Goal: Task Accomplishment & Management: Manage account settings

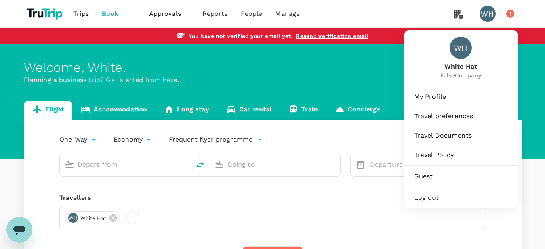
click at [484, 18] on div "WH" at bounding box center [487, 14] width 16 height 16
click at [489, 17] on div "WH" at bounding box center [487, 14] width 16 height 16
click at [433, 96] on span "My Profile" at bounding box center [461, 97] width 94 height 10
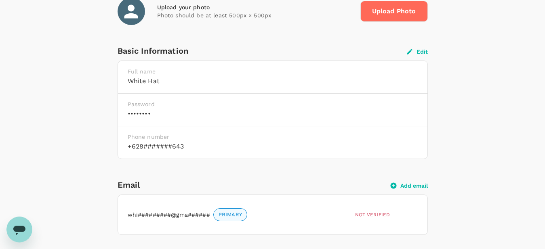
scroll to position [206, 0]
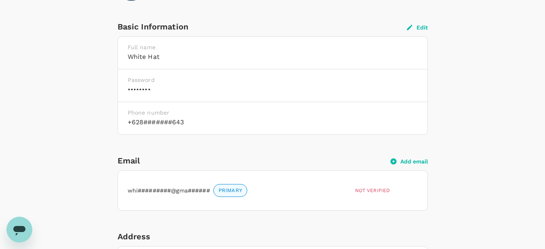
click at [414, 159] on button "Add email" at bounding box center [409, 161] width 37 height 7
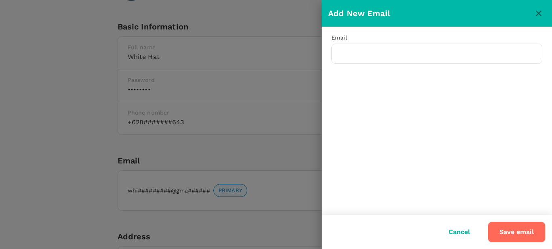
click at [453, 227] on button "Cancel" at bounding box center [459, 232] width 44 height 20
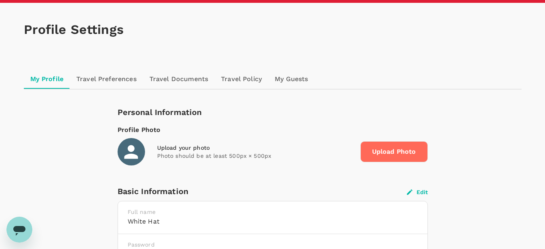
scroll to position [0, 0]
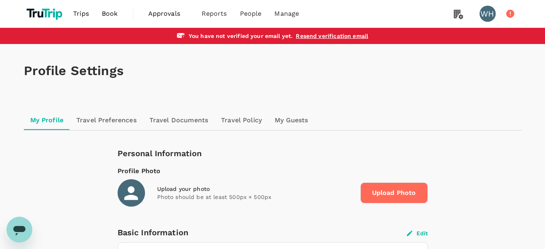
click at [120, 123] on link "Travel Preferences" at bounding box center [106, 120] width 73 height 19
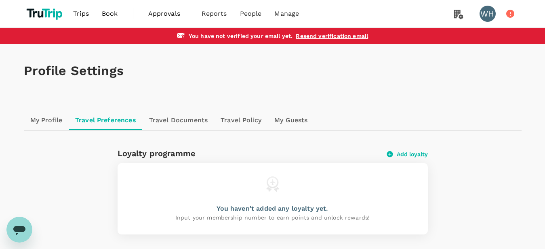
click at [169, 120] on link "Travel Documents" at bounding box center [178, 120] width 71 height 19
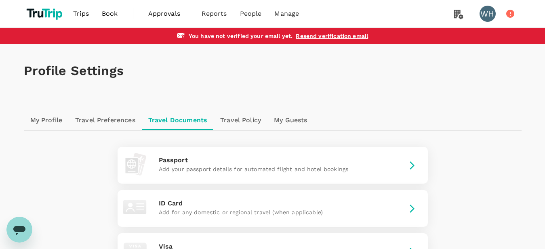
click at [258, 119] on link "Travel Policy" at bounding box center [241, 120] width 54 height 19
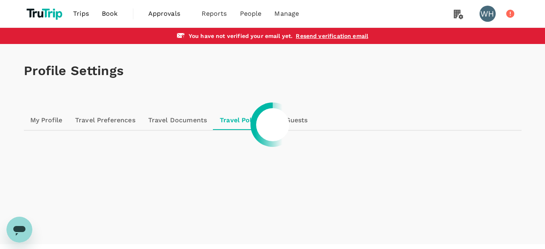
click at [301, 120] on link "My Guests" at bounding box center [291, 120] width 46 height 19
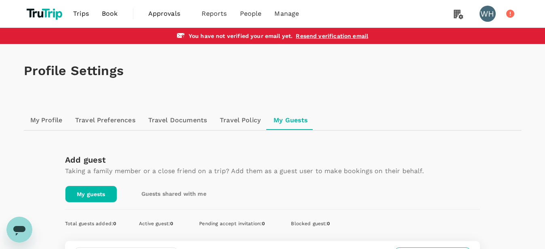
click at [492, 13] on div "WH" at bounding box center [487, 14] width 16 height 16
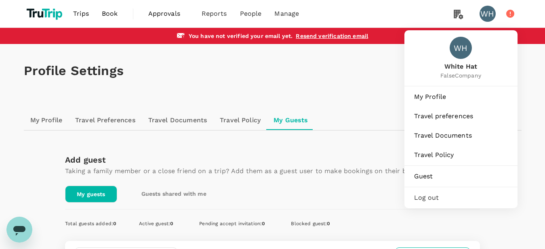
click at [508, 15] on icon at bounding box center [510, 14] width 8 height 8
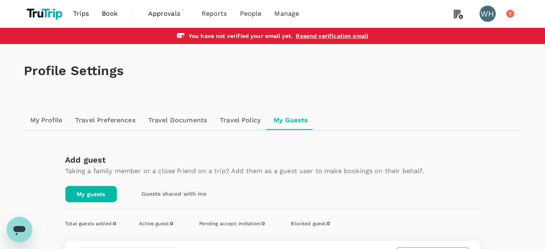
click at [511, 14] on icon at bounding box center [510, 14] width 8 height 8
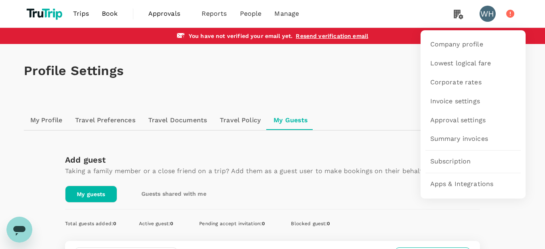
click at [454, 11] on icon at bounding box center [458, 14] width 9 height 9
click at [467, 99] on span "Invoice settings" at bounding box center [455, 101] width 50 height 9
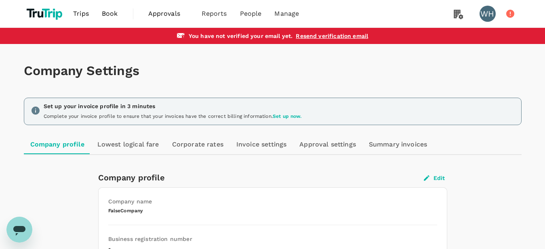
click at [122, 145] on link "Lowest logical fare" at bounding box center [128, 144] width 75 height 19
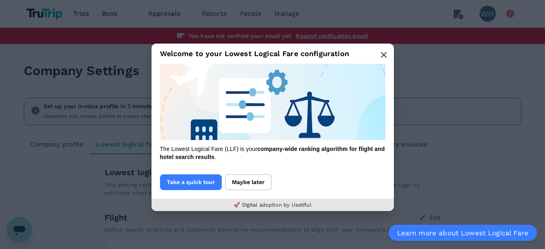
click at [385, 55] on icon "button" at bounding box center [383, 55] width 6 height 6
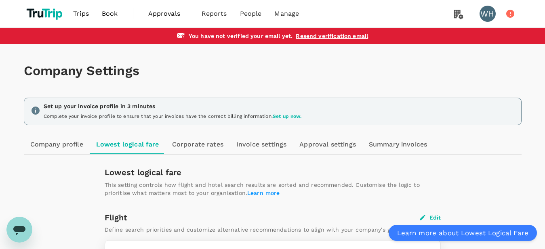
click at [198, 146] on link "Corporate rates" at bounding box center [198, 144] width 64 height 19
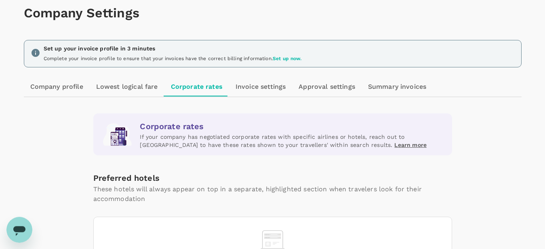
scroll to position [82, 0]
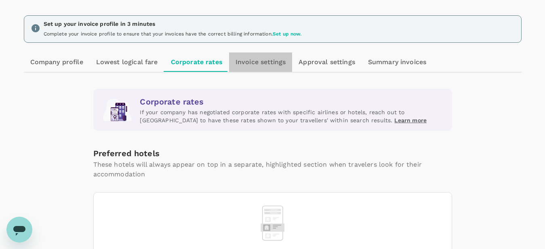
click at [262, 65] on link "Invoice settings" at bounding box center [260, 62] width 63 height 19
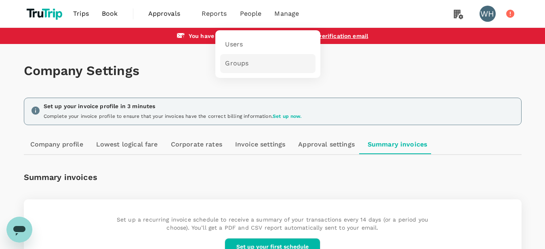
click at [245, 68] on span "Groups" at bounding box center [236, 63] width 23 height 9
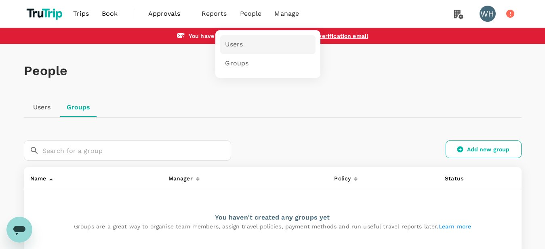
click at [240, 46] on span "Users" at bounding box center [234, 44] width 18 height 9
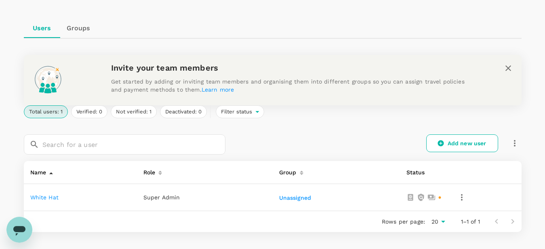
scroll to position [82, 0]
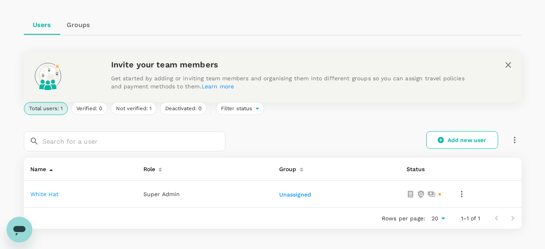
click at [82, 34] on link "Groups" at bounding box center [78, 24] width 36 height 19
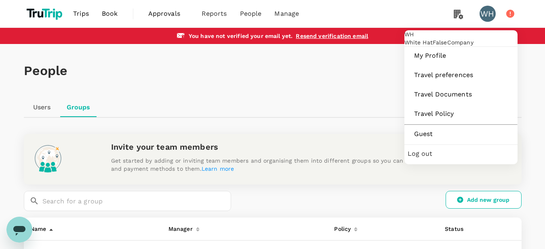
click at [490, 17] on div "WH" at bounding box center [487, 14] width 16 height 16
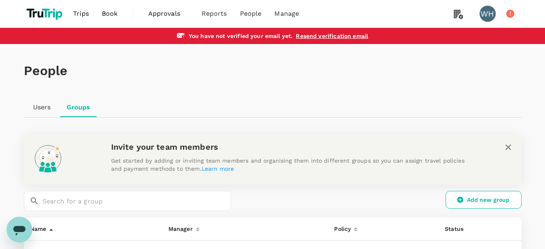
click at [490, 17] on div "WH" at bounding box center [487, 14] width 16 height 16
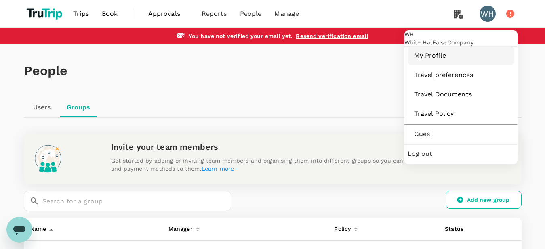
click at [438, 61] on span "My Profile" at bounding box center [461, 56] width 94 height 10
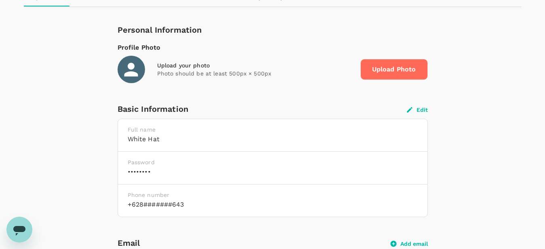
scroll to position [41, 0]
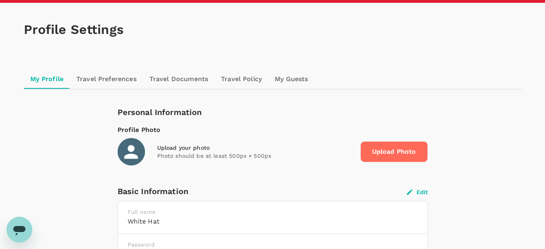
click at [115, 78] on link "Travel Preferences" at bounding box center [106, 78] width 73 height 19
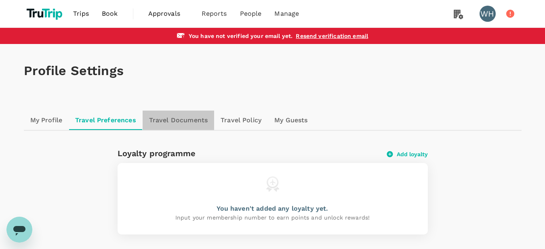
click at [183, 119] on link "Travel Documents" at bounding box center [178, 120] width 71 height 19
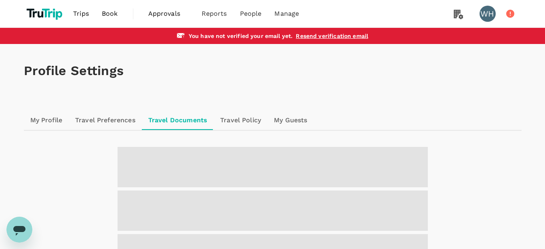
click at [247, 121] on link "Travel Policy" at bounding box center [241, 120] width 54 height 19
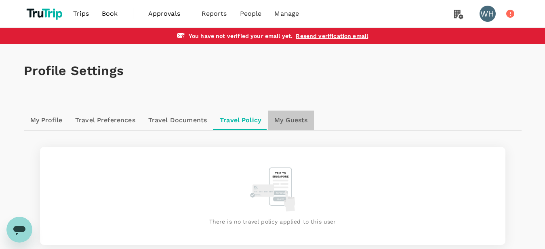
click at [290, 122] on link "My Guests" at bounding box center [291, 120] width 46 height 19
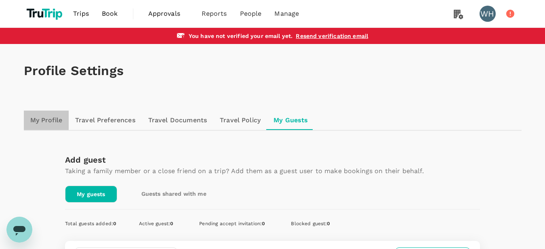
click at [49, 116] on link "My Profile" at bounding box center [46, 120] width 45 height 19
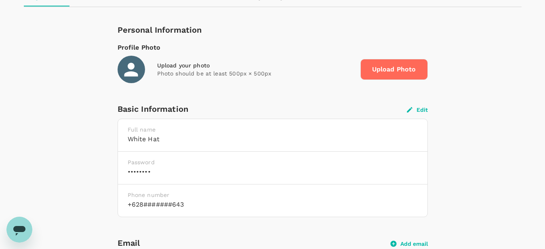
scroll to position [206, 0]
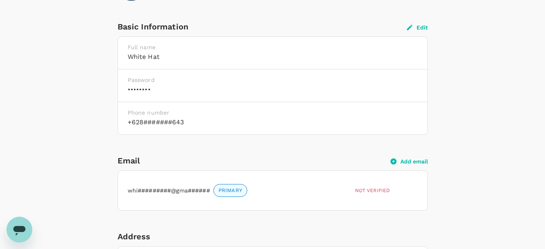
click at [422, 159] on button "Add email" at bounding box center [409, 161] width 37 height 7
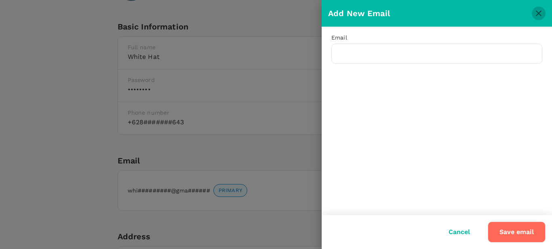
click at [540, 15] on icon "close" at bounding box center [539, 14] width 6 height 6
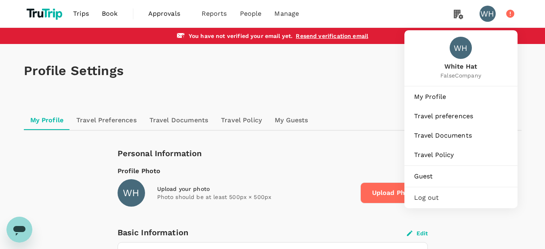
click at [503, 13] on li "WH" at bounding box center [497, 13] width 48 height 27
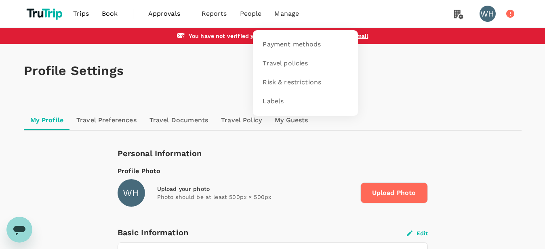
click at [293, 14] on span "Manage" at bounding box center [286, 14] width 25 height 10
click at [296, 39] on link "Payment methods" at bounding box center [305, 44] width 95 height 19
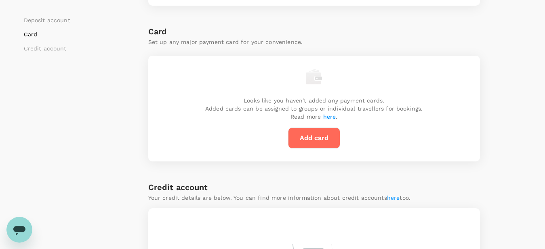
scroll to position [206, 0]
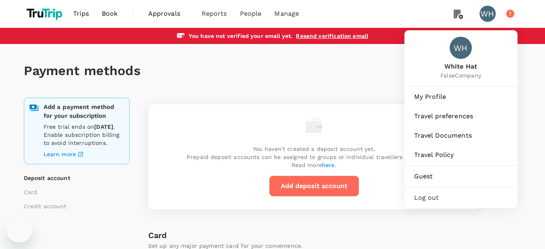
click at [511, 14] on icon at bounding box center [510, 14] width 8 height 8
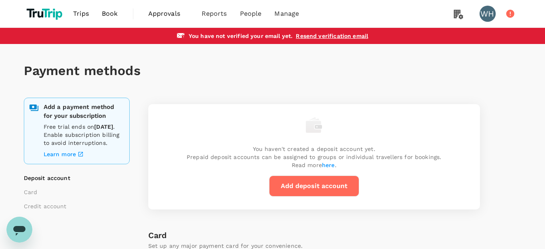
click at [495, 18] on div "WH" at bounding box center [490, 14] width 23 height 16
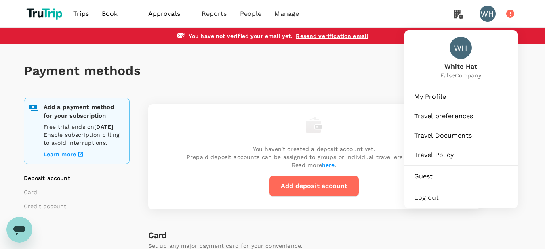
click at [490, 19] on div "WH" at bounding box center [487, 14] width 16 height 16
click at [486, 22] on li "WH" at bounding box center [497, 13] width 48 height 27
click at [424, 100] on span "My Profile" at bounding box center [461, 97] width 94 height 10
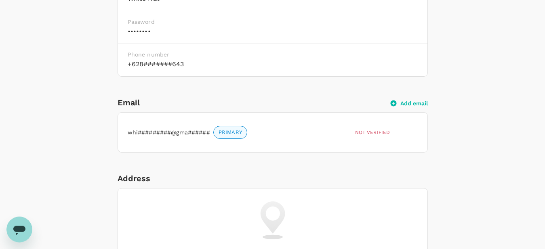
scroll to position [330, 0]
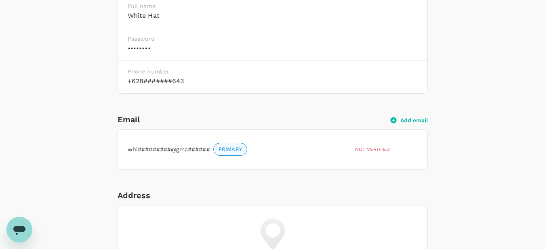
click at [374, 149] on span "Not verified" at bounding box center [372, 150] width 35 height 6
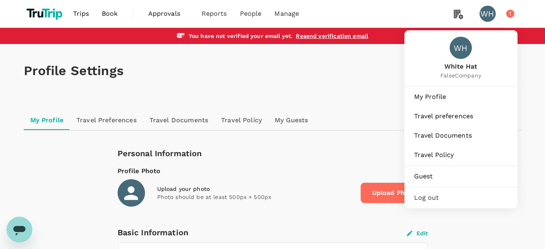
click at [486, 13] on div "WH" at bounding box center [487, 14] width 16 height 16
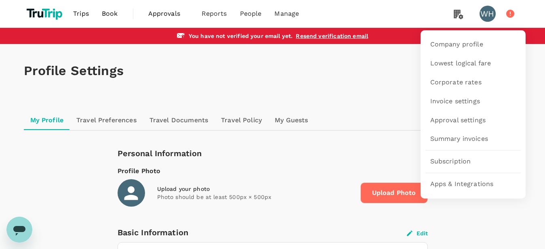
click at [452, 18] on icon at bounding box center [458, 14] width 16 height 17
click at [460, 186] on span "Apps & Integrations" at bounding box center [461, 184] width 63 height 9
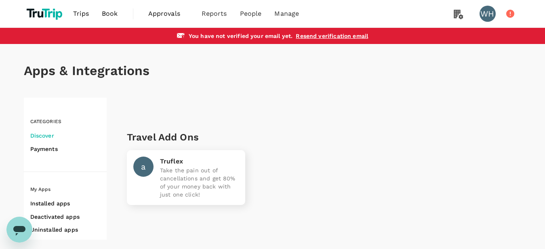
scroll to position [24, 0]
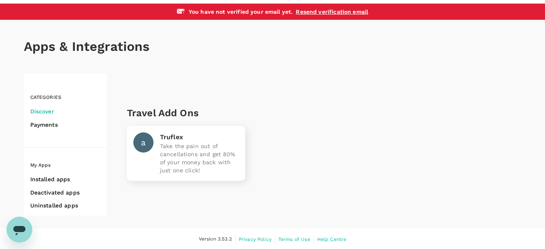
click at [48, 124] on h6 "Payments" at bounding box center [68, 125] width 76 height 10
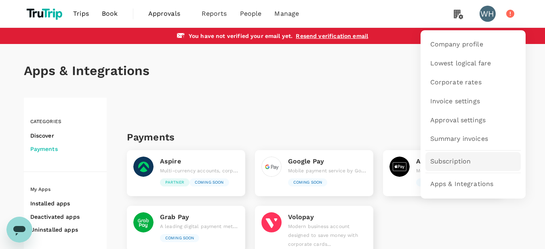
click at [456, 162] on span "Subscription" at bounding box center [450, 161] width 41 height 9
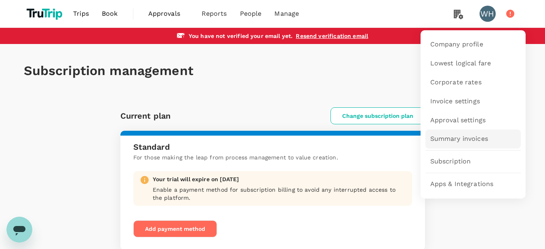
click at [458, 137] on span "Summary invoices" at bounding box center [459, 139] width 58 height 9
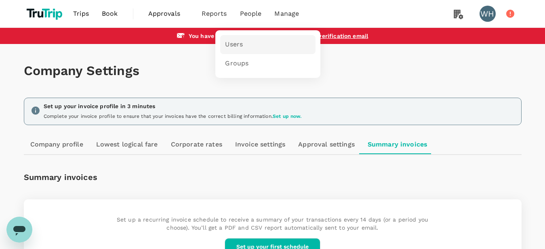
click at [234, 51] on link "Users" at bounding box center [267, 44] width 95 height 19
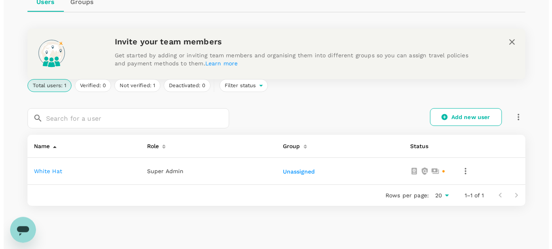
scroll to position [124, 0]
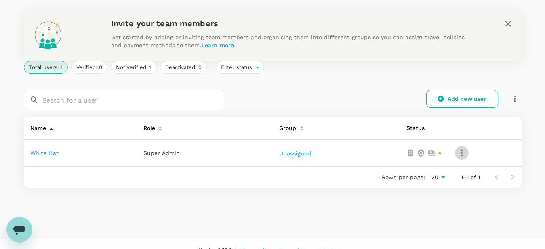
click at [456, 153] on button "button" at bounding box center [462, 153] width 14 height 14
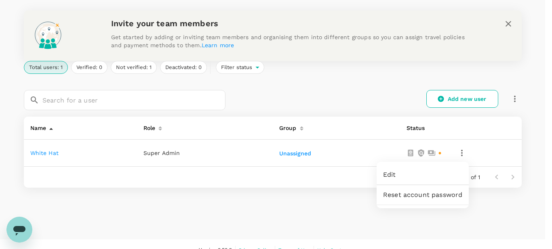
click at [416, 172] on span "Edit" at bounding box center [422, 175] width 79 height 10
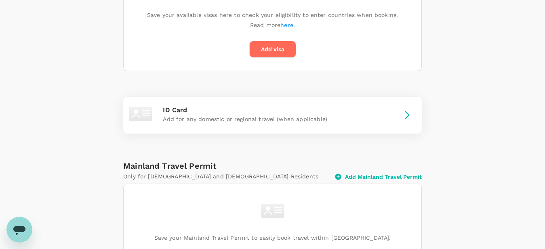
scroll to position [484, 0]
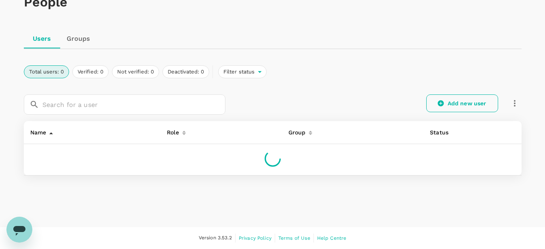
scroll to position [68, 0]
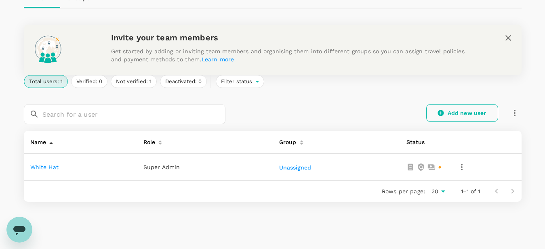
click at [450, 110] on link "Add new user" at bounding box center [462, 113] width 72 height 18
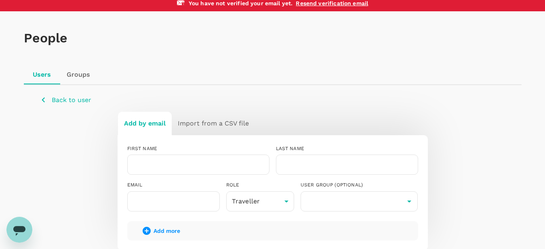
scroll to position [82, 0]
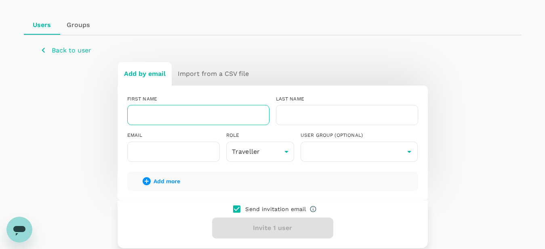
click at [206, 116] on input "text" at bounding box center [198, 115] width 142 height 20
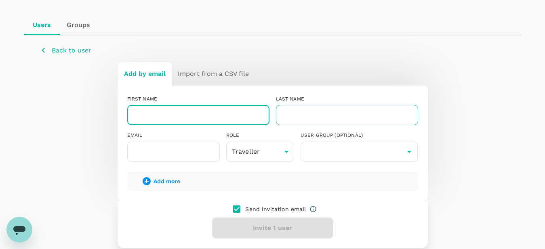
paste input "{{7*7}}"
type input "{{7*7}}"
click at [307, 117] on input "text" at bounding box center [347, 115] width 142 height 20
paste input "{{7*7}}"
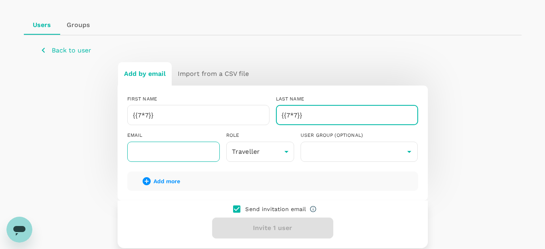
type input "{{7*7}}"
click at [189, 149] on input "text" at bounding box center [173, 152] width 92 height 20
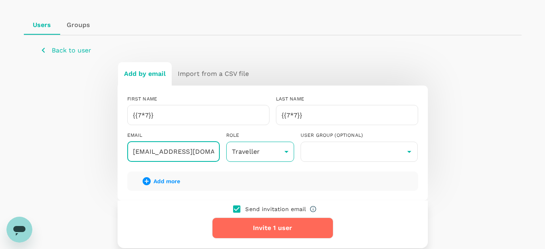
type input "obyoktf9@gmail.com"
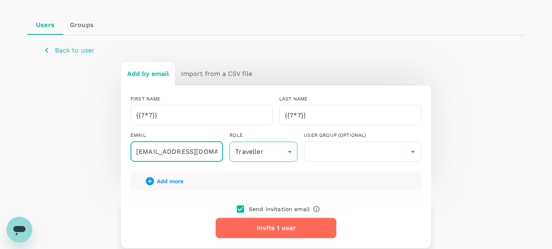
click at [247, 157] on body "Trips Book Approvals 0 Reports People Manage WH You have not verified your emai…" at bounding box center [276, 121] width 552 height 406
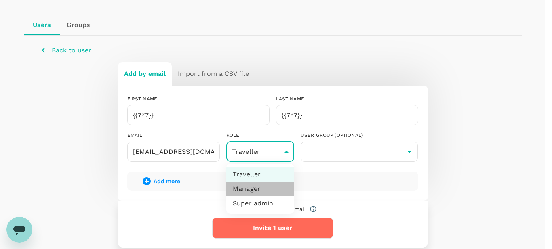
click at [254, 187] on li "Manager" at bounding box center [260, 189] width 68 height 15
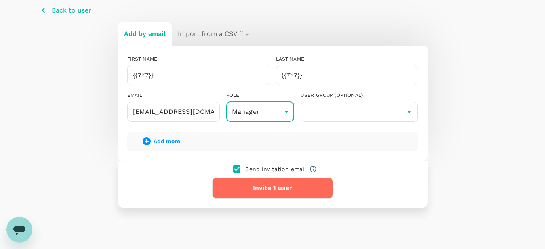
scroll to position [124, 0]
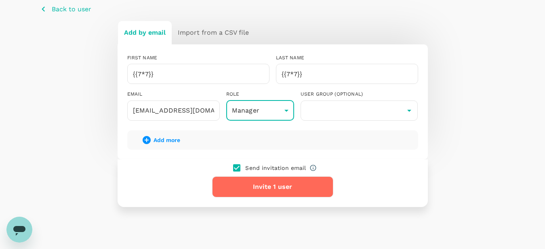
click at [272, 118] on body "Trips Book Approvals 0 Reports People Manage WH You have not verified your emai…" at bounding box center [272, 79] width 545 height 406
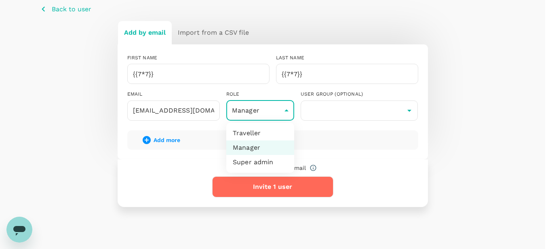
click at [257, 130] on li "Traveller" at bounding box center [260, 133] width 68 height 15
type input "user"
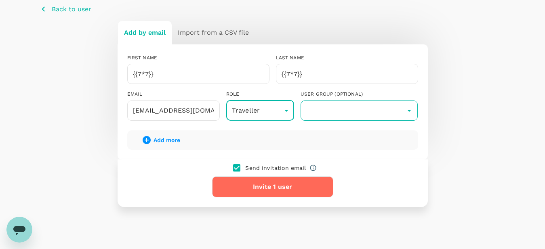
click at [334, 109] on input "text" at bounding box center [359, 110] width 113 height 15
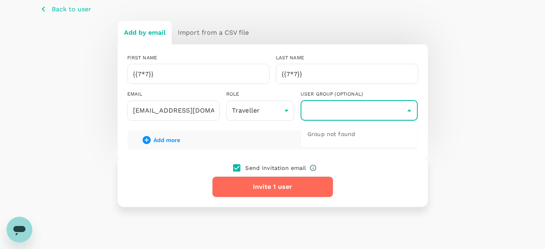
click at [408, 109] on icon "Close" at bounding box center [409, 111] width 10 height 10
click at [408, 109] on icon "Open" at bounding box center [409, 111] width 10 height 10
click at [408, 109] on icon "Close" at bounding box center [409, 111] width 10 height 10
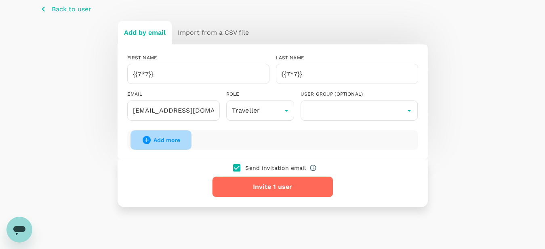
click at [144, 139] on icon "button" at bounding box center [147, 140] width 8 height 8
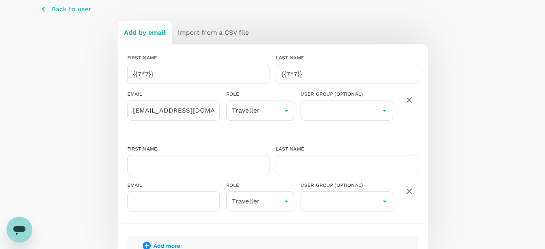
click at [411, 193] on icon "button" at bounding box center [409, 192] width 6 height 6
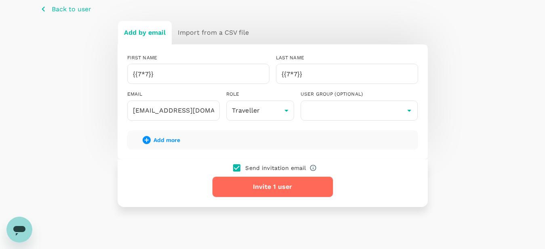
click at [328, 191] on button "Invite 1 user" at bounding box center [272, 187] width 121 height 21
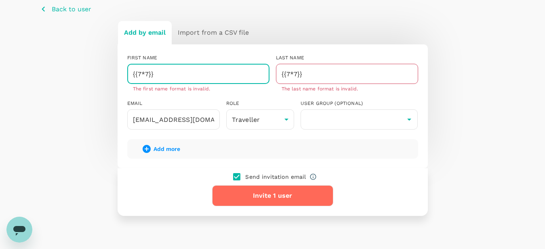
click at [127, 73] on input "{{7*7}}" at bounding box center [198, 74] width 142 height 20
type input "Oby"
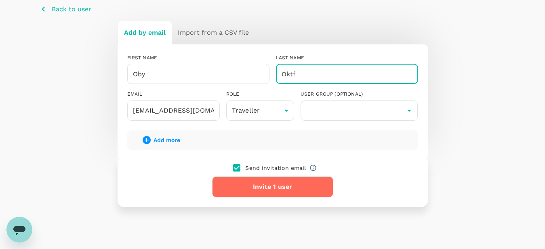
type input "Oktf"
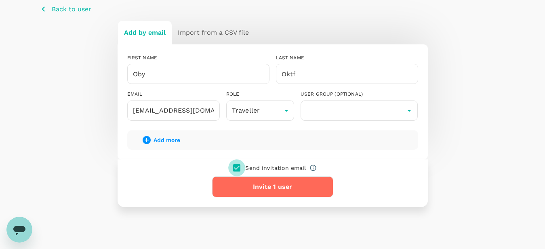
click at [234, 176] on input "checkbox" at bounding box center [236, 168] width 17 height 17
click at [273, 172] on p "Send invitation email" at bounding box center [275, 168] width 61 height 8
click at [237, 168] on input "checkbox" at bounding box center [236, 168] width 17 height 17
checkbox input "true"
click at [285, 192] on button "Invite 1 user" at bounding box center [272, 187] width 121 height 21
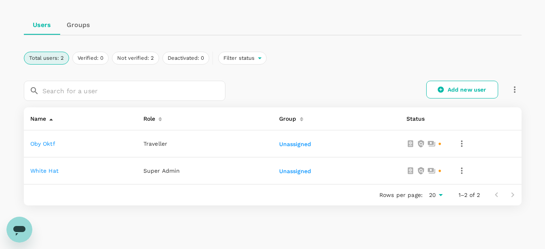
click at [459, 144] on icon "button" at bounding box center [462, 144] width 10 height 10
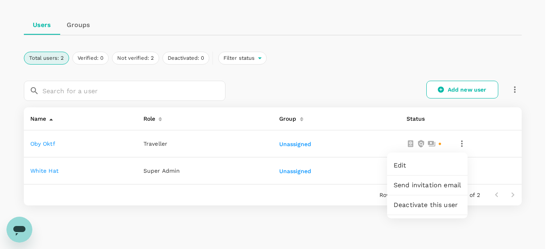
click at [535, 158] on div at bounding box center [276, 124] width 552 height 249
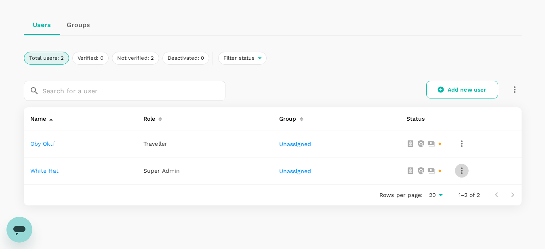
click at [462, 170] on icon "button" at bounding box center [462, 171] width 10 height 10
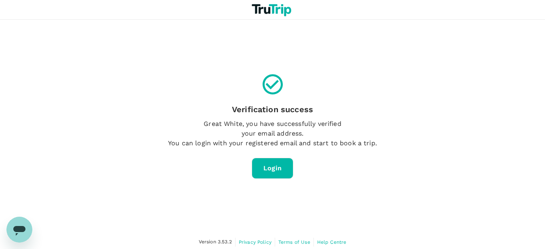
click at [271, 169] on link "Login" at bounding box center [273, 168] width 42 height 21
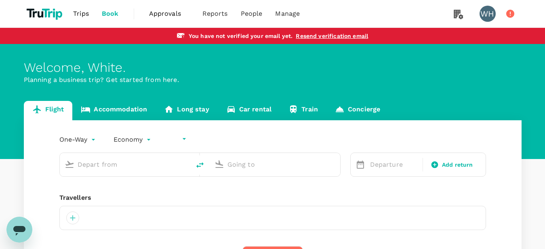
type input "undefined, undefined (any)"
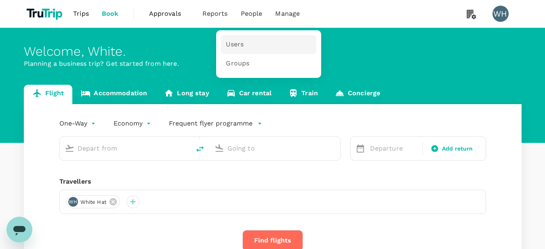
click at [238, 42] on span "Users" at bounding box center [235, 44] width 18 height 9
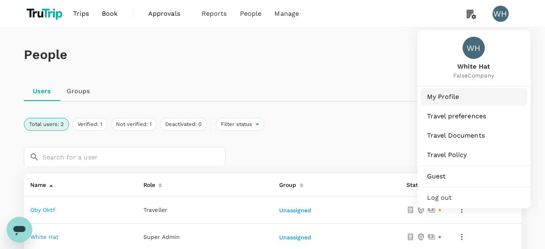
click at [448, 92] on link "My Profile" at bounding box center [473, 97] width 107 height 18
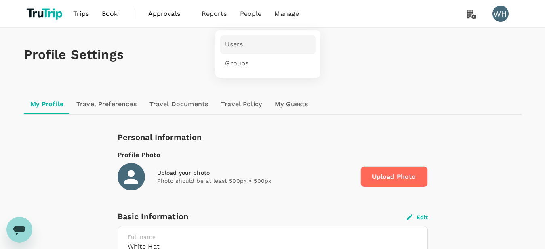
click at [238, 46] on span "Users" at bounding box center [234, 44] width 18 height 9
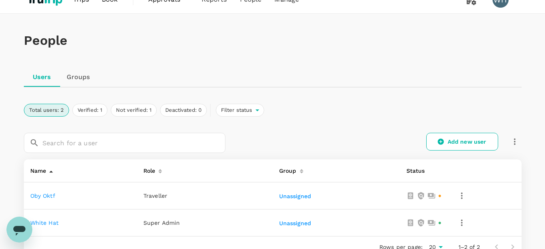
scroll to position [52, 0]
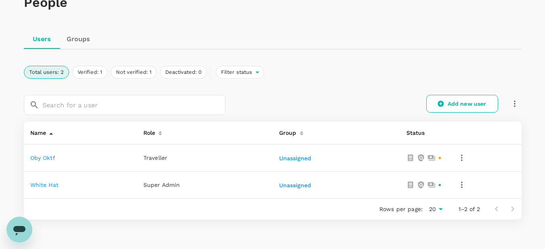
click at [464, 160] on icon "button" at bounding box center [462, 158] width 10 height 10
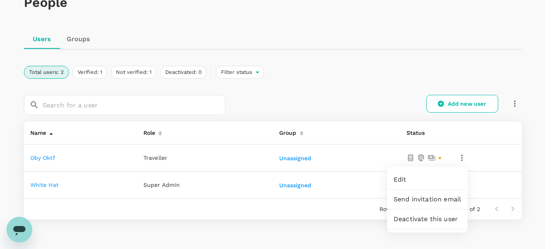
click at [439, 206] on div "Send invitation email" at bounding box center [427, 199] width 80 height 19
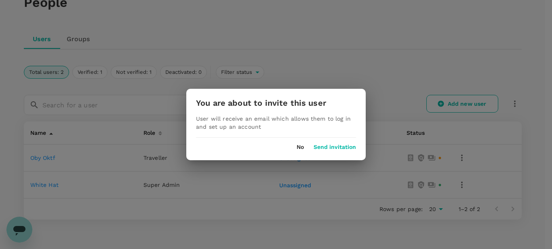
click at [346, 147] on button "Send invitation" at bounding box center [334, 147] width 42 height 6
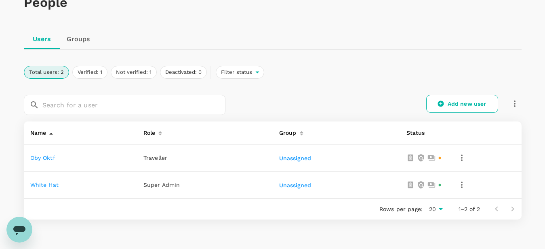
scroll to position [0, 0]
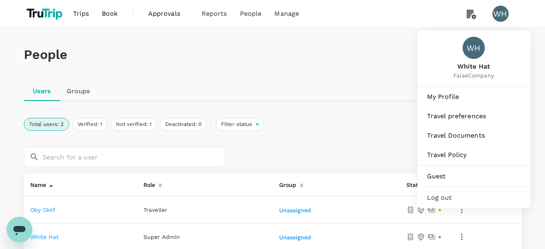
click at [494, 15] on div "WH" at bounding box center [500, 14] width 16 height 16
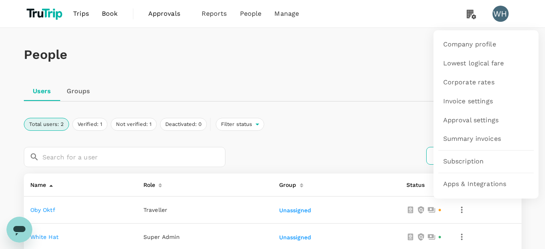
click at [469, 16] on icon at bounding box center [471, 14] width 9 height 9
click at [466, 47] on span "Company profile" at bounding box center [469, 44] width 53 height 9
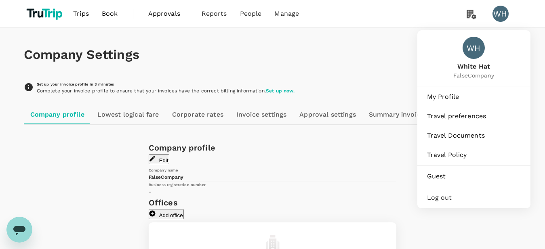
click at [496, 13] on div "WH" at bounding box center [500, 14] width 16 height 16
click at [499, 15] on div "WH" at bounding box center [500, 14] width 16 height 16
click at [451, 97] on span "My Profile" at bounding box center [474, 97] width 94 height 10
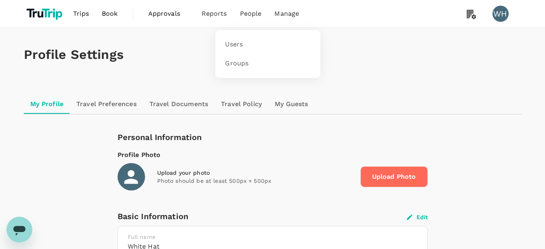
click at [249, 14] on span "People" at bounding box center [251, 14] width 22 height 10
click at [242, 47] on span "Users" at bounding box center [234, 44] width 18 height 9
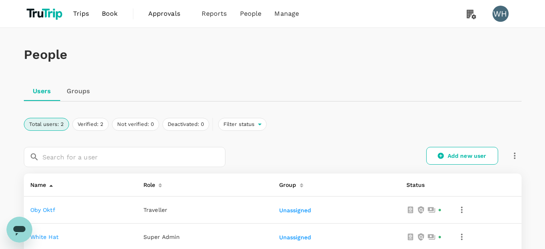
click at [334, 128] on div "Total users: 2 Verified: 2 Not verified: 0 Deactivated: 0 Filter status" at bounding box center [273, 124] width 498 height 13
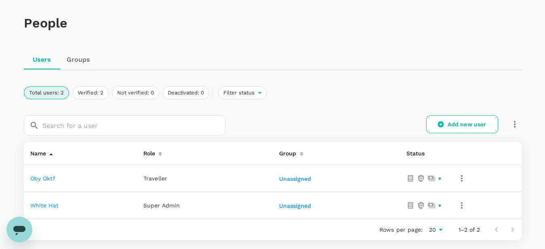
scroll to position [82, 0]
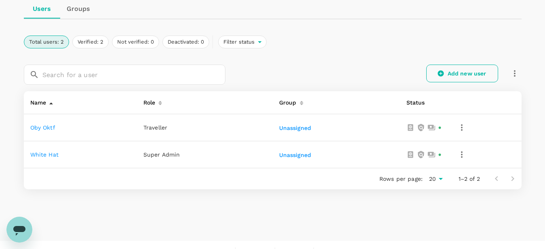
click at [463, 77] on link "Add new user" at bounding box center [462, 74] width 72 height 18
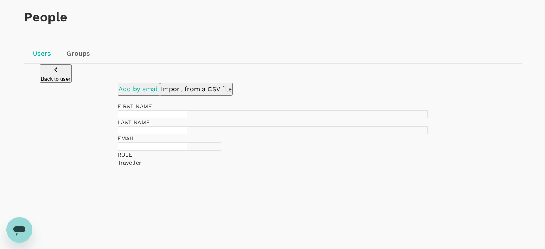
scroll to position [41, 0]
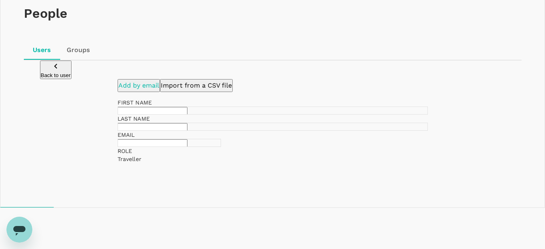
click at [187, 115] on input "text" at bounding box center [153, 111] width 70 height 8
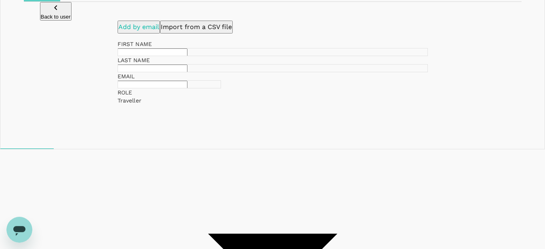
scroll to position [99, 0]
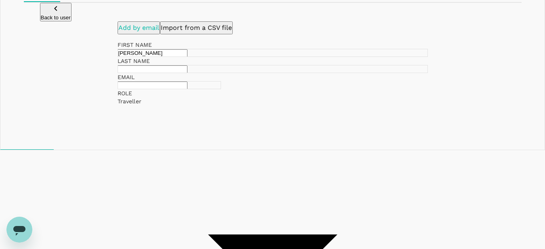
type input "Alan"
type input "k"
type input "Kartawinata"
type input "alankartawinata21@gmail.com"
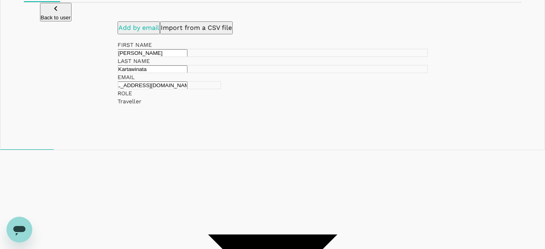
click at [71, 17] on p "Back to user" at bounding box center [56, 18] width 30 height 6
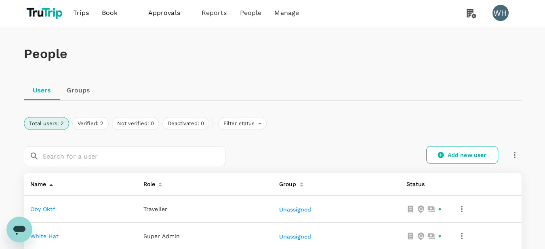
scroll to position [96, 0]
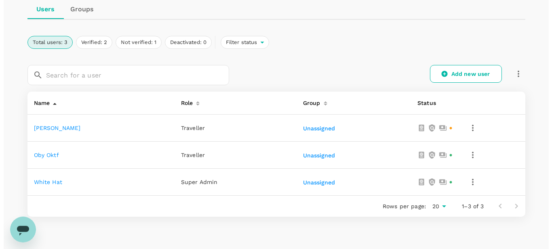
scroll to position [82, 0]
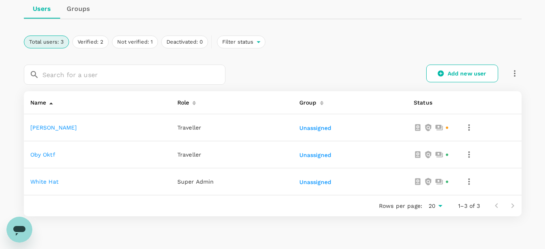
click at [467, 156] on icon "button" at bounding box center [469, 155] width 10 height 10
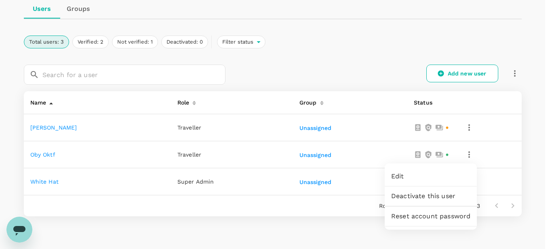
click at [394, 57] on div at bounding box center [276, 124] width 552 height 249
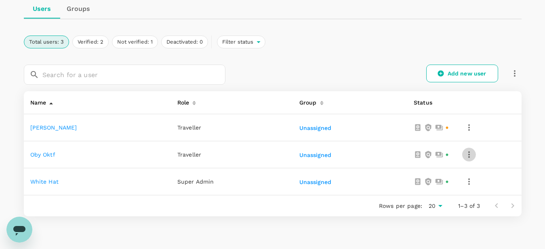
click at [467, 158] on icon "button" at bounding box center [469, 155] width 10 height 10
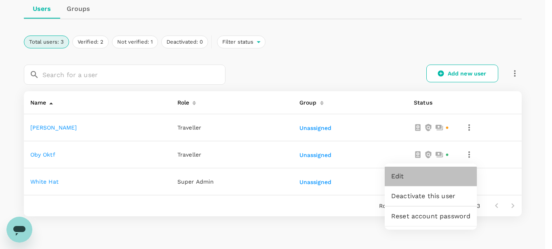
click at [432, 173] on span "Edit" at bounding box center [430, 177] width 79 height 10
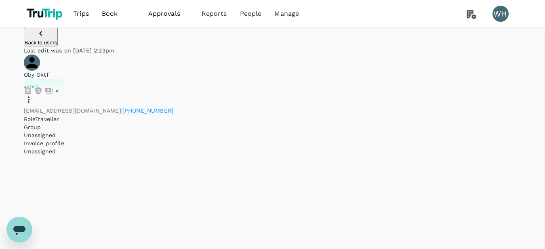
click at [419, 87] on div at bounding box center [273, 97] width 498 height 20
click at [34, 95] on icon at bounding box center [29, 100] width 10 height 10
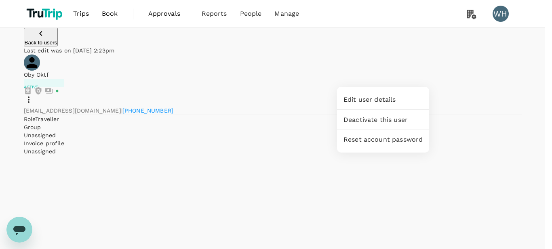
click at [395, 102] on span "Edit user details" at bounding box center [382, 100] width 79 height 10
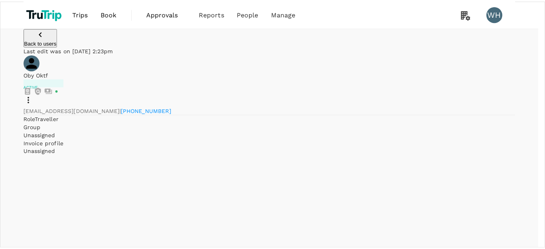
scroll to position [24, 0]
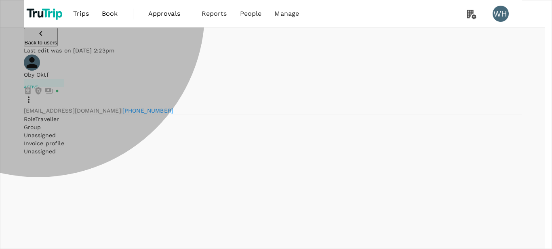
type input "admin"
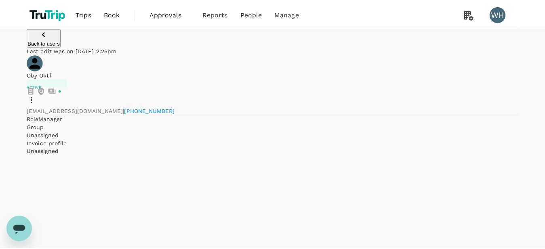
scroll to position [0, 0]
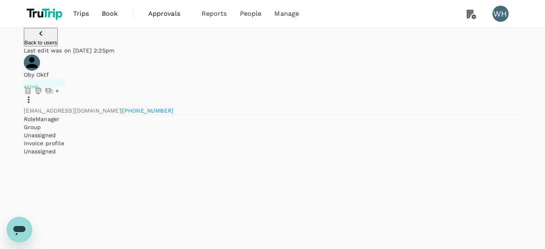
click at [57, 45] on span "Back to users" at bounding box center [41, 43] width 33 height 6
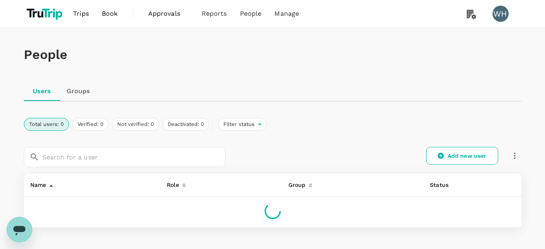
scroll to position [52, 0]
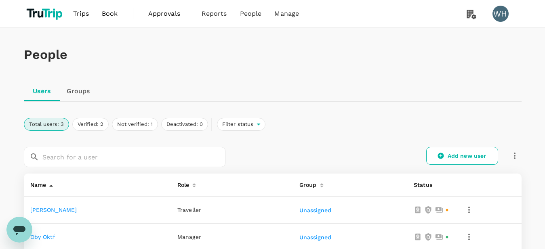
drag, startPoint x: 483, startPoint y: 60, endPoint x: 469, endPoint y: 29, distance: 34.5
click at [483, 60] on h1 "People" at bounding box center [273, 54] width 498 height 15
click at [388, 86] on div "Users Groups" at bounding box center [273, 91] width 498 height 19
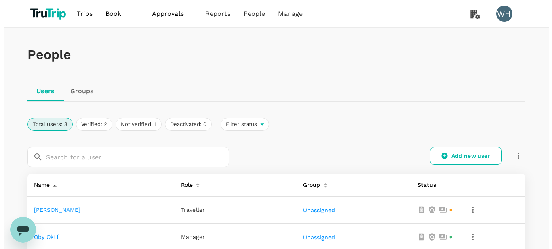
scroll to position [123, 0]
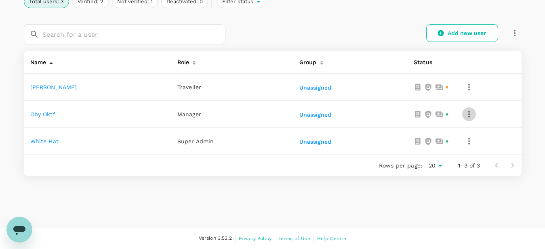
click at [470, 118] on icon "button" at bounding box center [469, 114] width 10 height 10
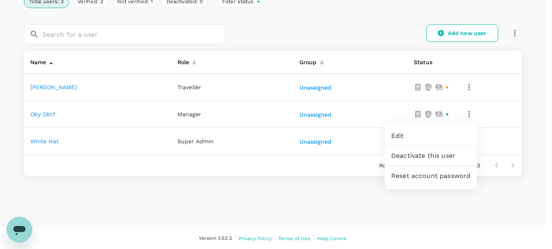
click at [428, 130] on link "Edit" at bounding box center [431, 135] width 92 height 19
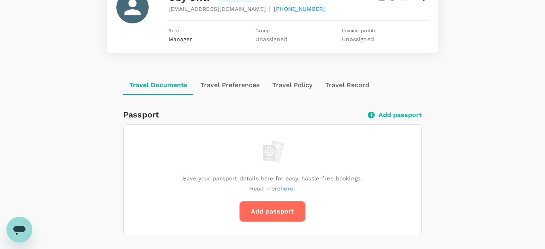
click at [229, 82] on button "Travel Preferences" at bounding box center [230, 85] width 72 height 19
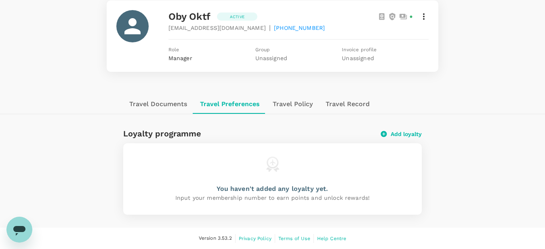
click at [296, 100] on button "Travel Policy" at bounding box center [292, 104] width 53 height 19
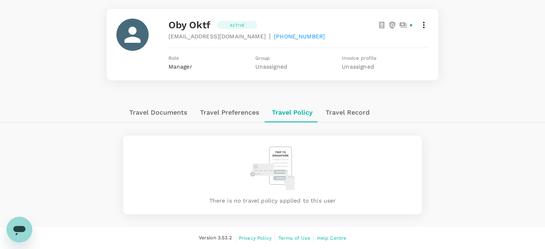
scroll to position [41, 0]
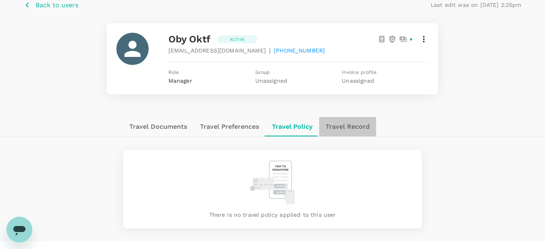
click at [343, 122] on button "Travel Record" at bounding box center [347, 126] width 57 height 19
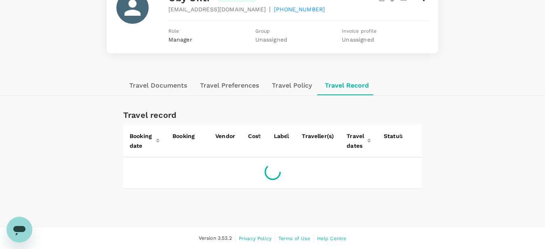
scroll to position [74, 0]
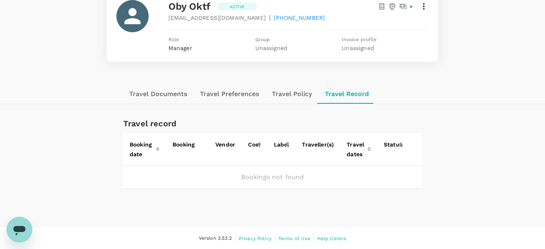
click at [286, 95] on button "Travel Policy" at bounding box center [291, 93] width 53 height 19
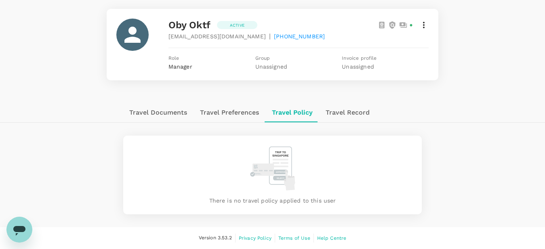
scroll to position [55, 0]
click at [245, 117] on button "Travel Preferences" at bounding box center [229, 112] width 72 height 19
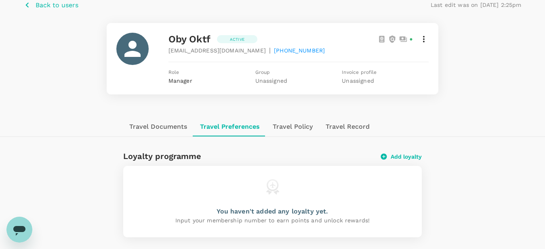
click at [405, 153] on button "Add loyalty" at bounding box center [401, 156] width 41 height 7
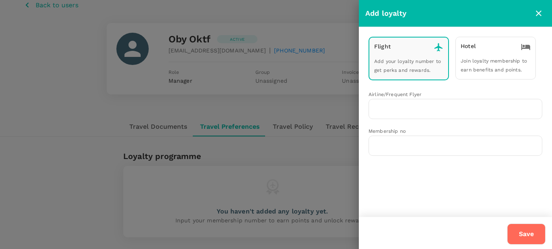
click at [538, 14] on icon "close" at bounding box center [539, 14] width 6 height 6
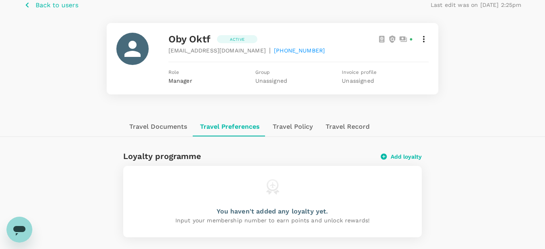
click at [421, 40] on icon at bounding box center [424, 39] width 10 height 10
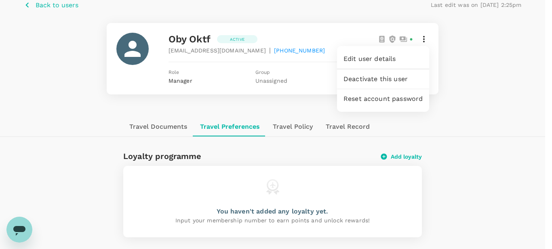
click at [30, 7] on div at bounding box center [276, 124] width 552 height 249
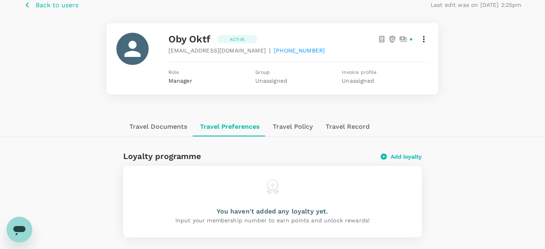
click at [47, 5] on span "Back to users" at bounding box center [57, 5] width 43 height 8
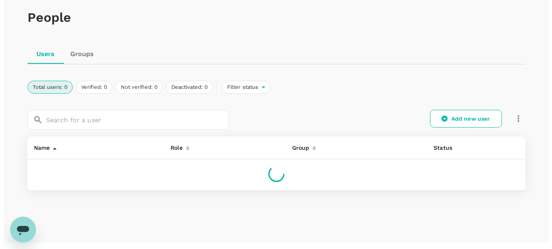
scroll to position [52, 0]
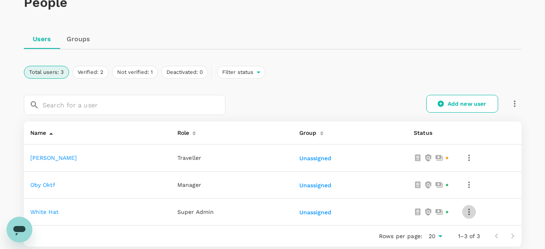
click at [469, 215] on icon "button" at bounding box center [469, 212] width 10 height 10
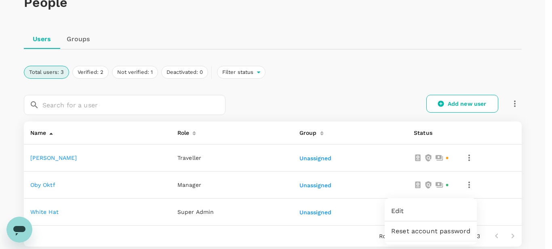
click at [420, 216] on link "Edit" at bounding box center [431, 211] width 92 height 19
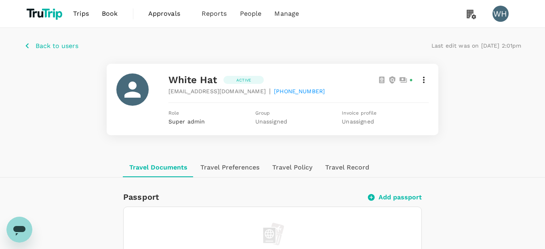
click at [69, 46] on span "Back to users" at bounding box center [57, 46] width 43 height 8
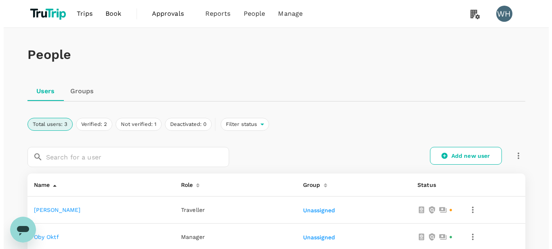
scroll to position [123, 0]
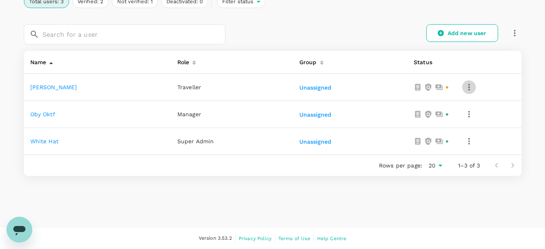
click at [471, 87] on icon "button" at bounding box center [469, 87] width 10 height 10
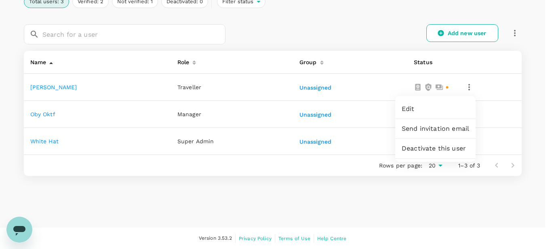
click at [440, 107] on span "Edit" at bounding box center [434, 109] width 67 height 10
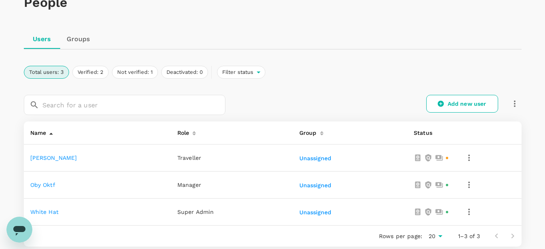
scroll to position [123, 0]
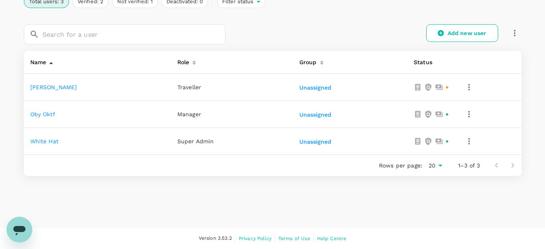
click at [468, 115] on icon "button" at bounding box center [469, 114] width 10 height 10
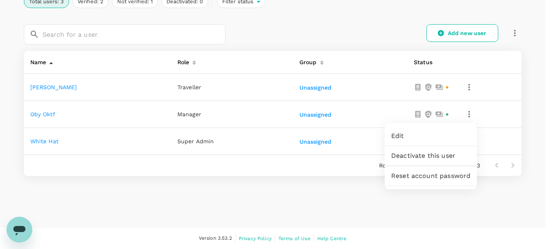
click at [431, 156] on span "Deactivate this user" at bounding box center [430, 156] width 79 height 10
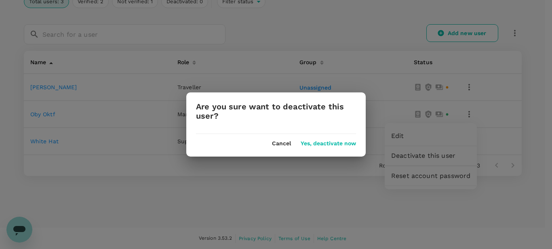
click at [324, 144] on button "Yes, deactivate now" at bounding box center [328, 144] width 55 height 6
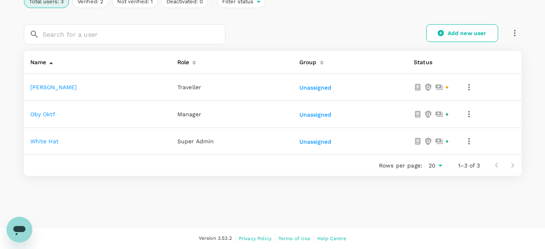
scroll to position [73, 0]
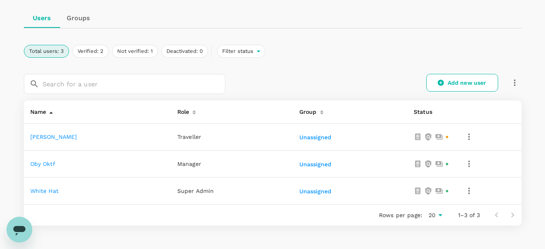
click at [467, 166] on icon "button" at bounding box center [469, 164] width 10 height 10
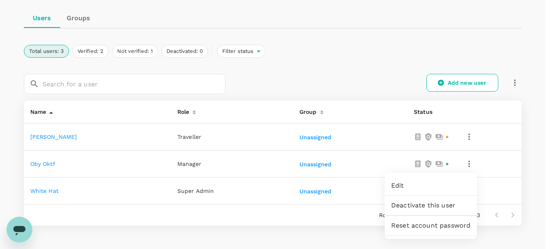
click at [432, 202] on span "Deactivate this user" at bounding box center [430, 206] width 79 height 10
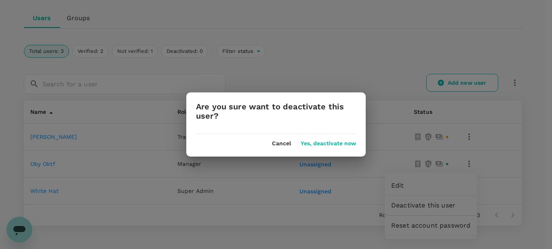
click at [322, 142] on button "Yes, deactivate now" at bounding box center [328, 144] width 55 height 6
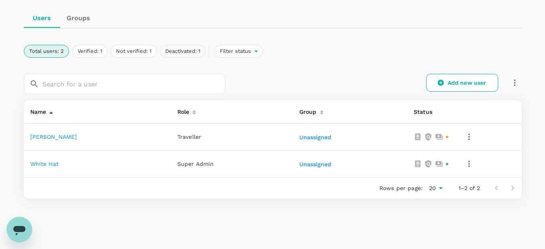
click at [189, 55] on button "Deactivated: 1" at bounding box center [183, 51] width 46 height 13
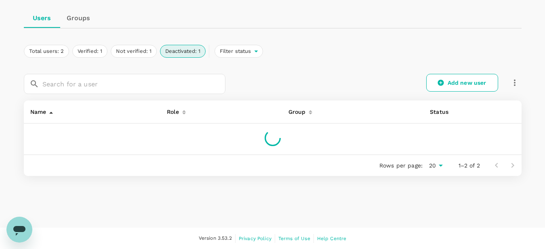
scroll to position [69, 0]
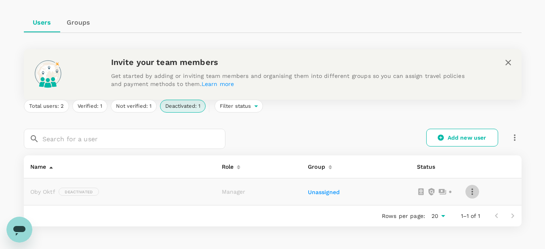
click at [475, 193] on icon "button" at bounding box center [472, 192] width 10 height 10
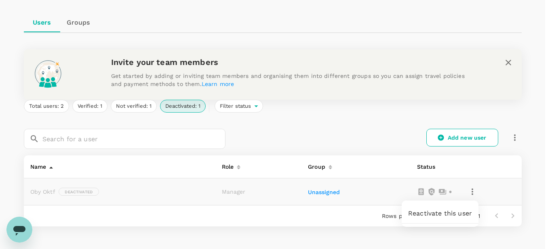
click at [458, 213] on span "Reactivate this user" at bounding box center [440, 214] width 64 height 10
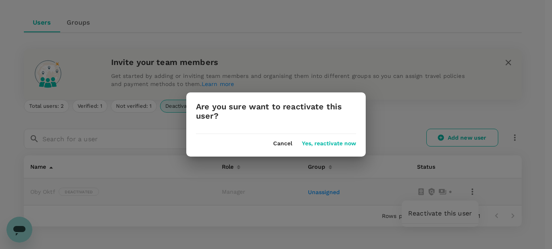
click at [323, 145] on button "Yes, reactivate now" at bounding box center [329, 144] width 54 height 6
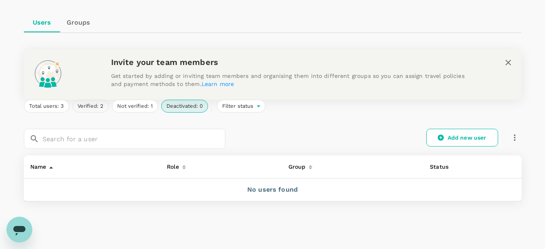
click at [102, 104] on button "Verified: 2" at bounding box center [90, 106] width 36 height 13
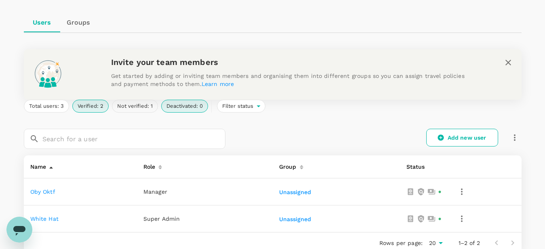
click at [136, 104] on button "Not verified: 1" at bounding box center [135, 106] width 46 height 13
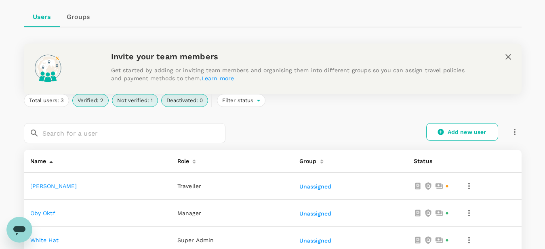
scroll to position [110, 0]
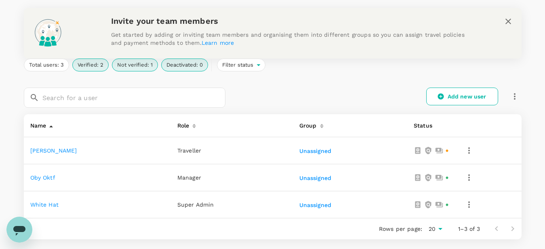
click at [88, 67] on button "Verified: 2" at bounding box center [90, 65] width 36 height 13
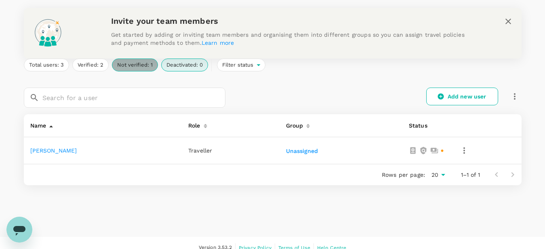
click at [143, 65] on button "Not verified: 1" at bounding box center [135, 65] width 46 height 13
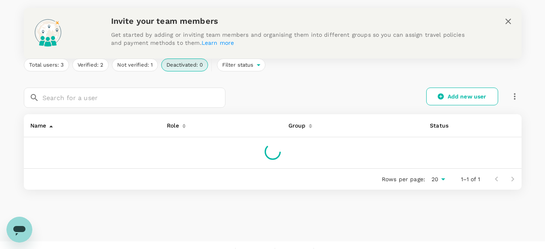
scroll to position [94, 0]
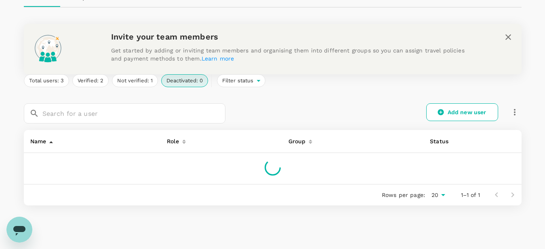
click at [187, 65] on div "Invite your team members Get started by adding or inviting team members and org…" at bounding box center [293, 49] width 364 height 38
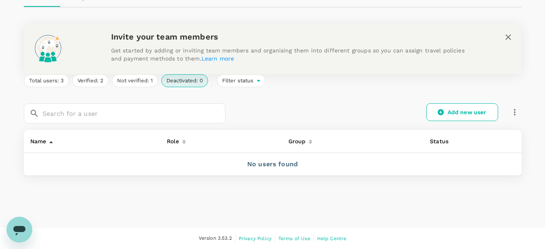
click at [191, 83] on button "Deactivated: 0" at bounding box center [184, 80] width 47 height 13
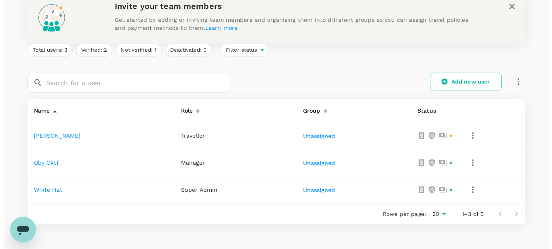
scroll to position [173, 0]
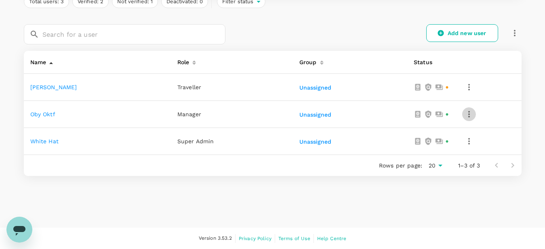
click at [469, 113] on icon "button" at bounding box center [469, 114] width 10 height 10
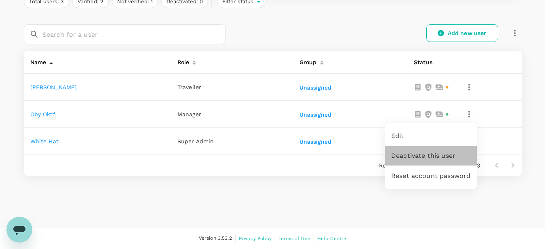
click at [435, 153] on span "Deactivate this user" at bounding box center [430, 156] width 79 height 10
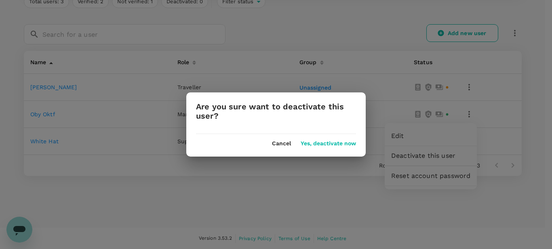
click at [331, 147] on button "Yes, deactivate now" at bounding box center [328, 144] width 55 height 6
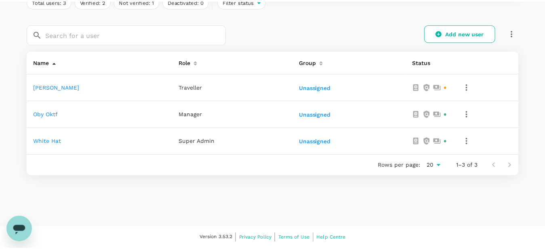
scroll to position [124, 0]
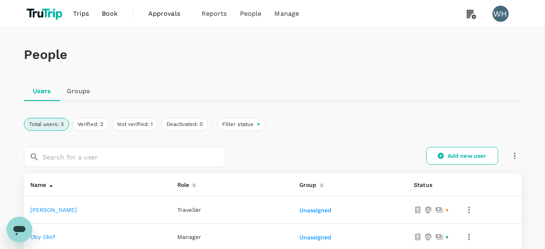
scroll to position [123, 0]
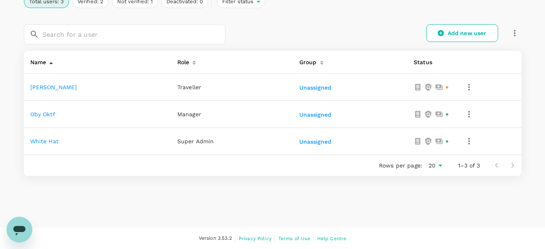
click at [467, 143] on icon "button" at bounding box center [469, 142] width 10 height 10
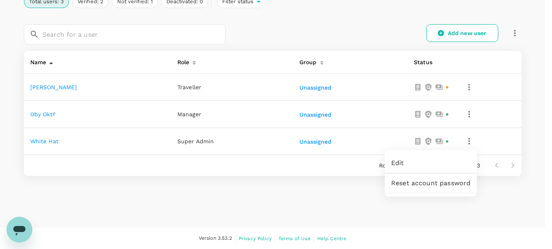
click at [269, 193] on div at bounding box center [276, 124] width 552 height 249
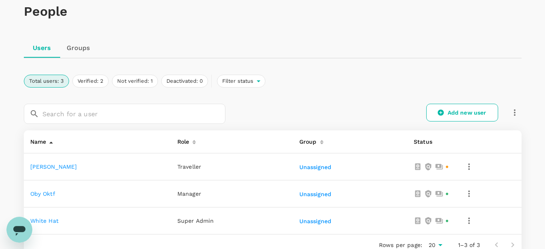
scroll to position [0, 0]
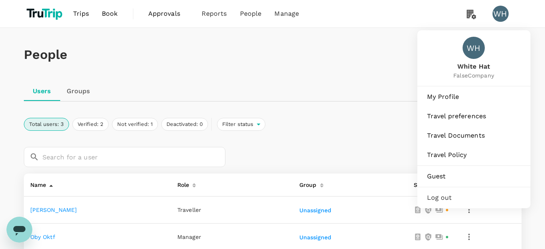
click at [504, 20] on div "WH" at bounding box center [500, 14] width 16 height 16
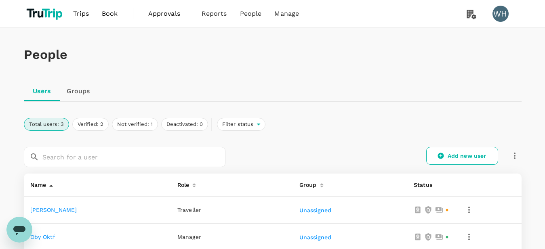
click at [504, 20] on div "WH" at bounding box center [500, 14] width 16 height 16
click at [473, 155] on link "Add new user" at bounding box center [462, 156] width 72 height 18
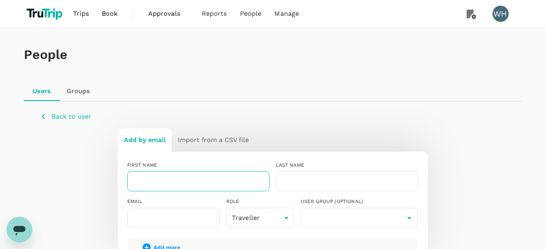
click at [210, 180] on input "text" at bounding box center [198, 181] width 142 height 20
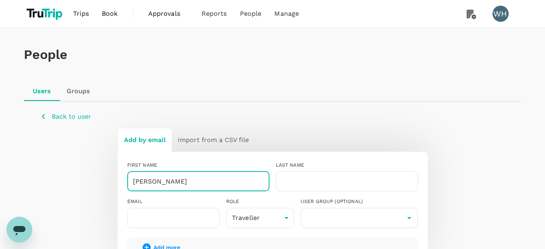
type input "[PERSON_NAME]"
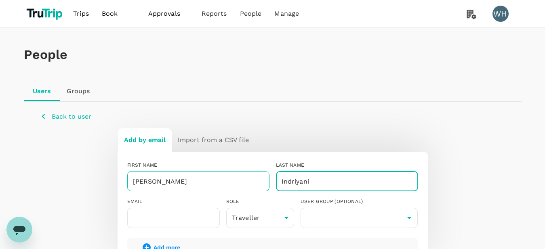
type input "Indriyani"
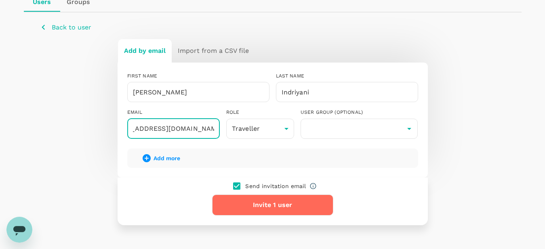
scroll to position [140, 0]
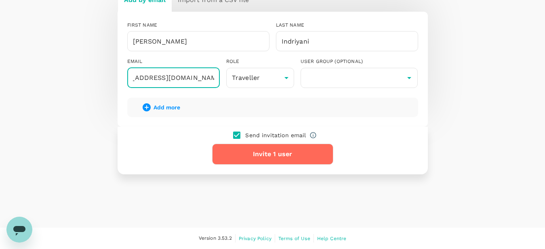
click at [284, 152] on button "Invite 1 user" at bounding box center [272, 154] width 121 height 21
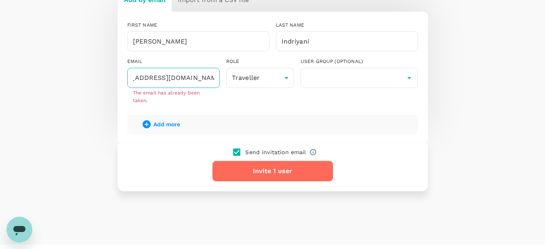
click at [208, 78] on input "[EMAIL_ADDRESS][DOMAIN_NAME]" at bounding box center [173, 78] width 92 height 20
drag, startPoint x: 143, startPoint y: 78, endPoint x: 152, endPoint y: 76, distance: 9.9
click at [152, 76] on input "[EMAIL_ADDRESS][DOMAIN_NAME]" at bounding box center [173, 78] width 92 height 20
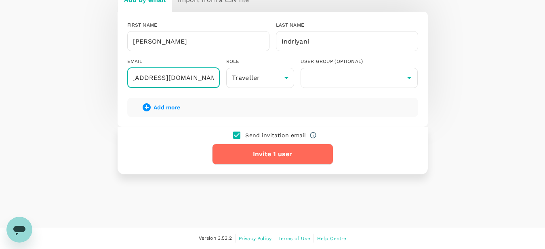
scroll to position [0, 19]
type input "[EMAIL_ADDRESS][DOMAIN_NAME]"
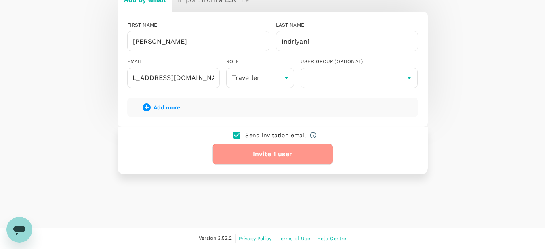
click at [282, 157] on button "Invite 1 user" at bounding box center [272, 154] width 121 height 21
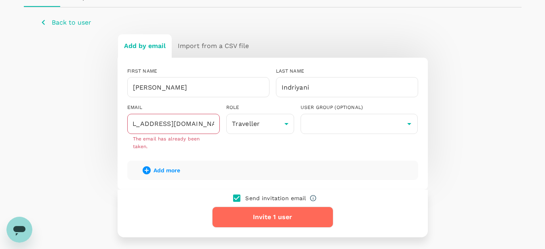
scroll to position [75, 0]
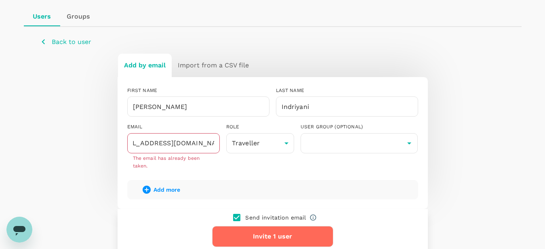
click at [71, 42] on p "Back to user" at bounding box center [72, 42] width 40 height 10
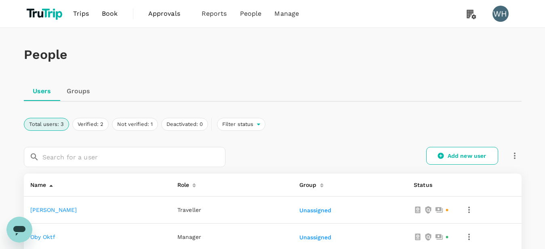
scroll to position [123, 0]
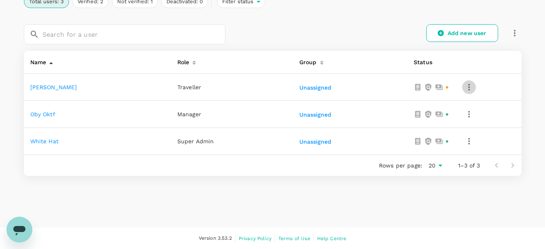
click at [471, 90] on icon "button" at bounding box center [469, 87] width 10 height 10
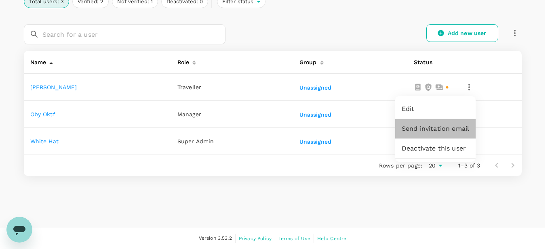
click at [449, 130] on span "Send invitation email" at bounding box center [434, 129] width 67 height 10
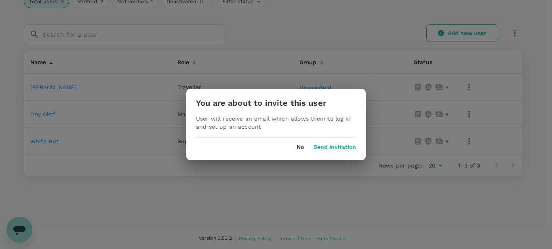
click at [334, 151] on div "You are about to invite this user User will receive an email which allows them …" at bounding box center [275, 124] width 179 height 71
click at [332, 143] on div "No Send invitation" at bounding box center [275, 144] width 179 height 13
click at [336, 147] on button "Send invitation" at bounding box center [334, 147] width 42 height 6
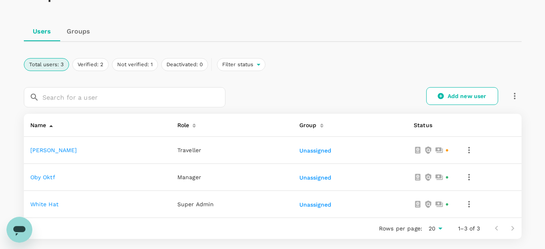
scroll to position [82, 0]
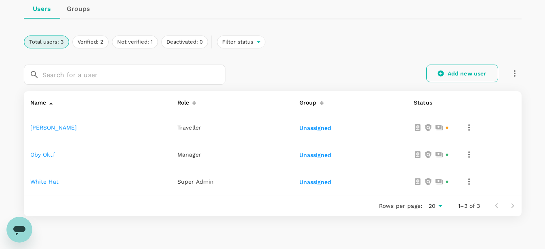
click at [469, 74] on link "Add new user" at bounding box center [462, 74] width 72 height 18
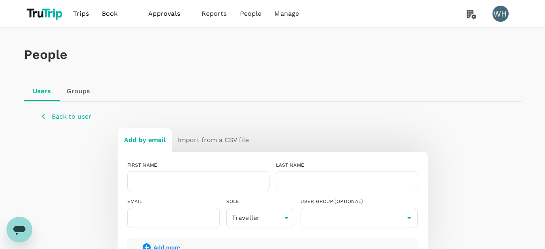
click at [215, 144] on h6 "Import from a CSV file" at bounding box center [213, 140] width 71 height 11
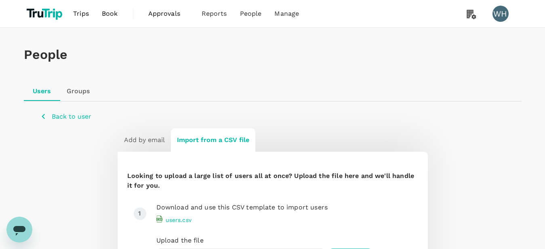
click at [69, 113] on p "Back to user" at bounding box center [72, 117] width 40 height 10
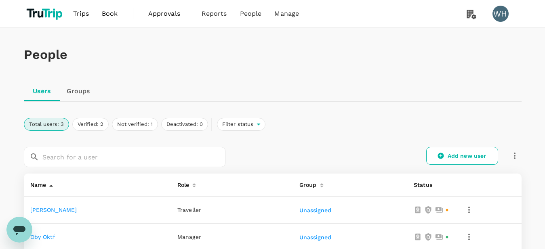
click at [84, 15] on span "Trips" at bounding box center [81, 14] width 16 height 10
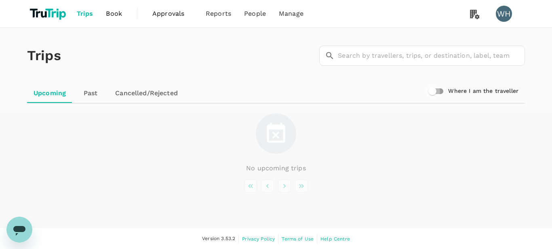
click at [437, 93] on input "Where I am the traveller" at bounding box center [432, 91] width 46 height 15
click at [437, 93] on input "Where I am the traveller" at bounding box center [440, 91] width 46 height 15
checkbox input "false"
click at [91, 94] on link "Past" at bounding box center [90, 93] width 36 height 19
click at [137, 94] on link "Cancelled/Rejected" at bounding box center [146, 93] width 76 height 19
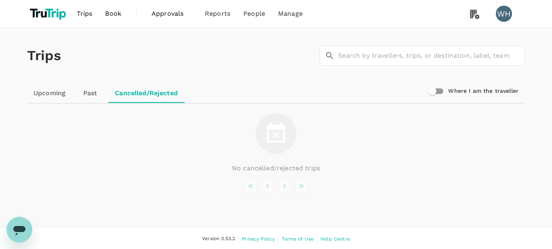
click at [114, 19] on link "Book" at bounding box center [113, 13] width 29 height 27
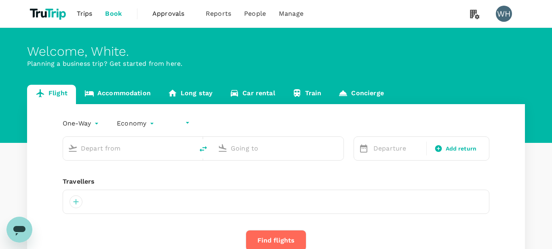
type input "undefined, undefined (any)"
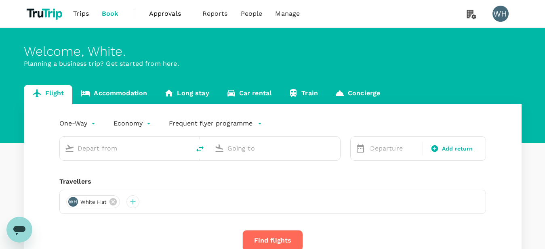
click at [130, 97] on link "Accommodation" at bounding box center [113, 94] width 83 height 19
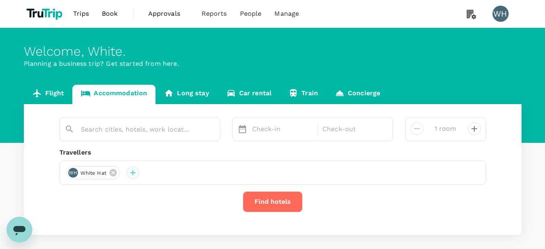
click at [136, 170] on div at bounding box center [132, 172] width 13 height 13
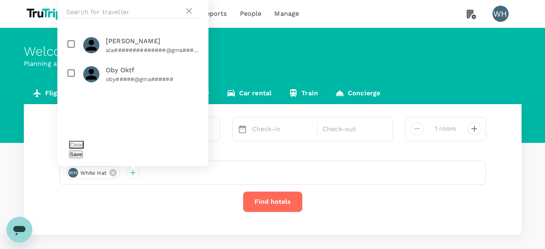
click at [84, 149] on button "Clear" at bounding box center [76, 145] width 15 height 8
click at [188, 14] on icon at bounding box center [189, 11] width 6 height 6
click at [189, 16] on icon at bounding box center [189, 11] width 10 height 10
click at [84, 149] on button "Clear" at bounding box center [76, 145] width 15 height 8
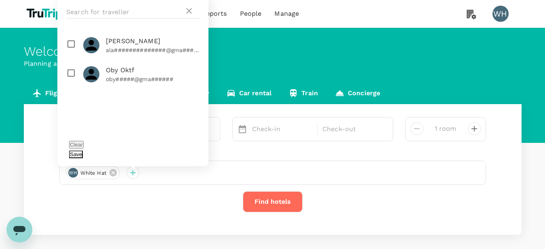
click at [83, 156] on button "Save" at bounding box center [76, 155] width 14 height 8
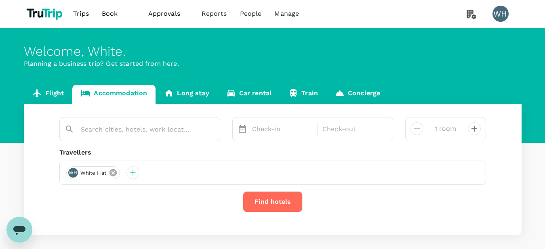
click at [111, 172] on icon at bounding box center [112, 172] width 7 height 7
click at [198, 93] on link "Long stay" at bounding box center [187, 94] width 62 height 19
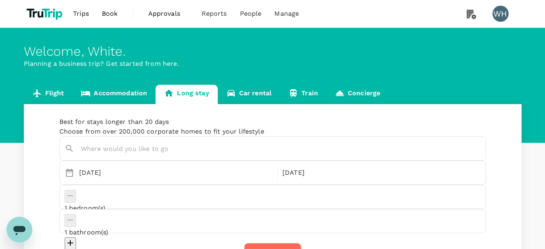
click at [250, 92] on link "Car rental" at bounding box center [249, 94] width 63 height 19
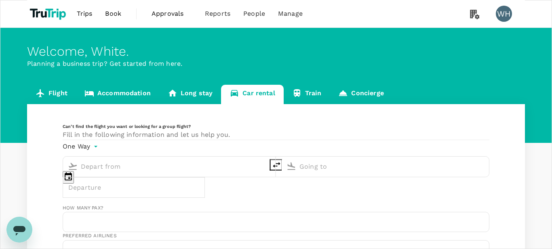
type input "Concierge booking - car-rental"
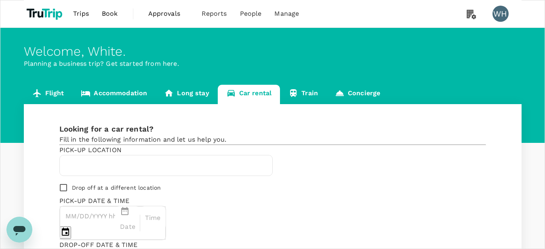
type input "whitehat0009@gmail.com"
type input "62"
type input "85158277643"
click at [314, 93] on link "Train" at bounding box center [303, 94] width 46 height 19
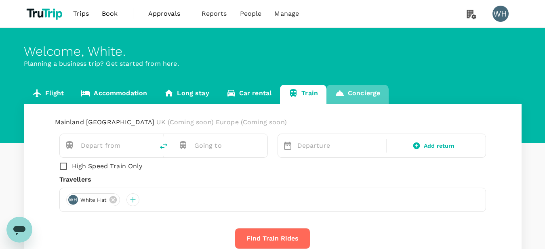
click at [360, 90] on link "Concierge" at bounding box center [357, 94] width 62 height 19
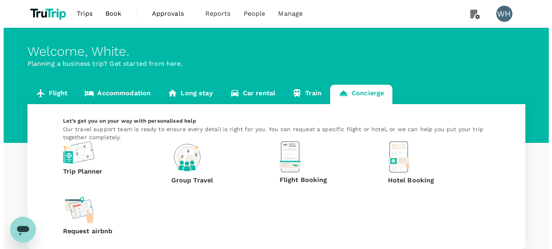
scroll to position [61, 0]
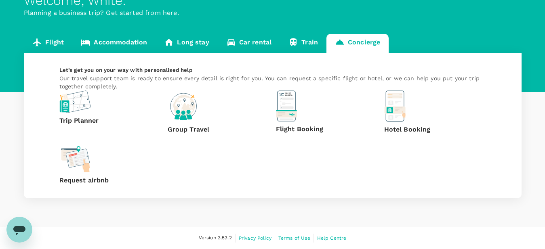
click at [130, 118] on p "Trip Planner" at bounding box center [110, 121] width 102 height 10
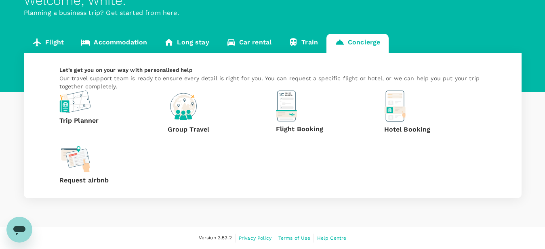
click at [243, 125] on p "Group Travel" at bounding box center [219, 130] width 102 height 10
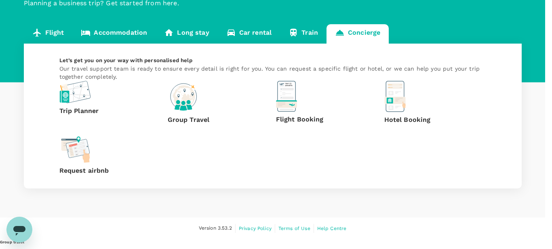
scroll to position [14, 0]
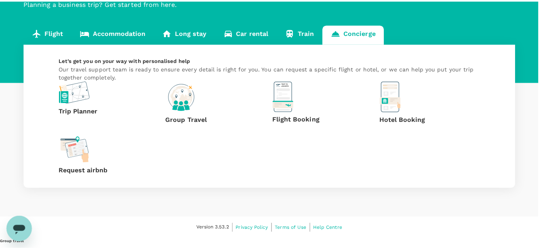
scroll to position [205, 0]
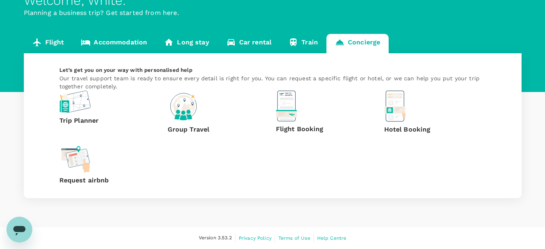
scroll to position [0, 0]
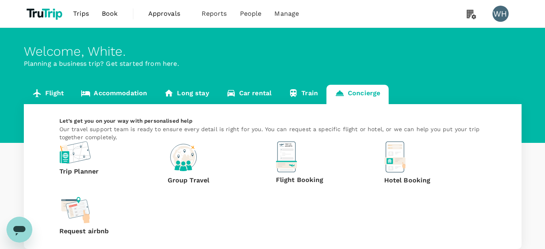
click at [153, 17] on span "Approvals" at bounding box center [168, 14] width 40 height 10
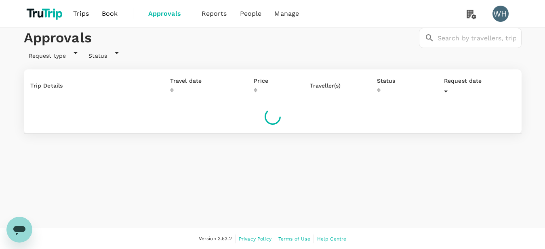
click at [119, 16] on link "Book" at bounding box center [109, 13] width 29 height 27
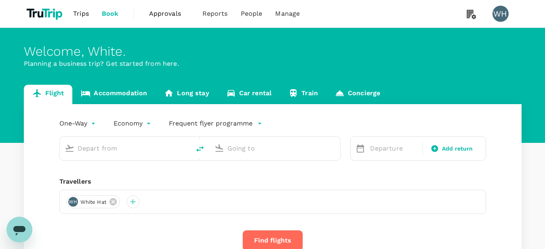
click at [158, 15] on span "Approvals" at bounding box center [169, 14] width 40 height 10
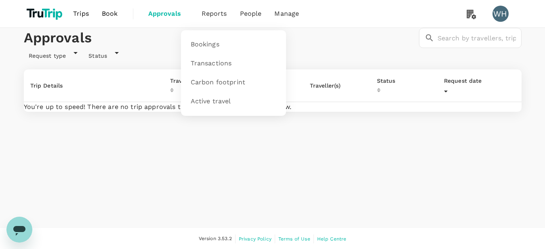
click at [217, 17] on span "Reports" at bounding box center [214, 14] width 25 height 10
click at [217, 101] on span "Active travel" at bounding box center [211, 101] width 40 height 9
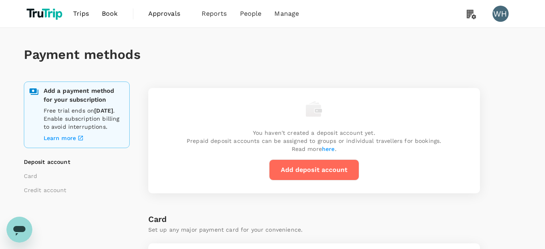
click at [320, 160] on button "Add deposit account" at bounding box center [314, 170] width 90 height 21
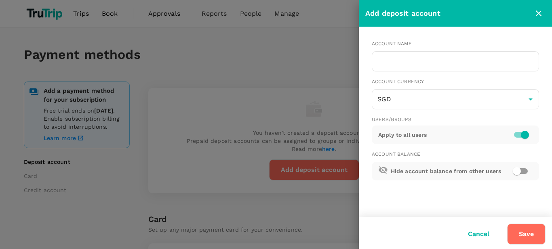
click at [478, 233] on button "Cancel" at bounding box center [478, 234] width 44 height 20
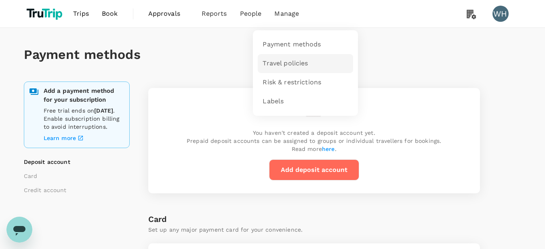
click at [295, 64] on span "Travel policies" at bounding box center [285, 63] width 45 height 9
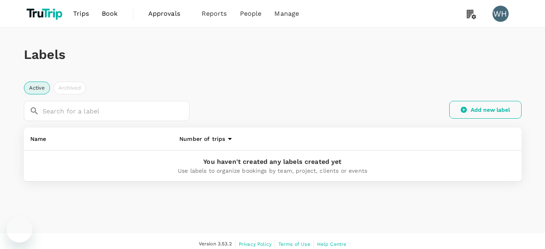
click at [481, 110] on button "Add new label" at bounding box center [485, 110] width 72 height 18
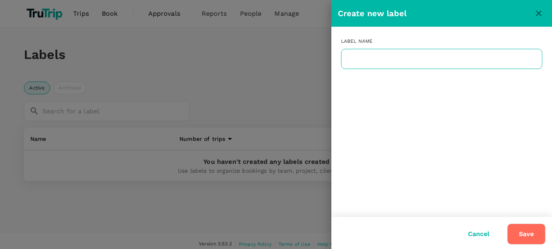
click at [383, 57] on input "text" at bounding box center [441, 59] width 201 height 20
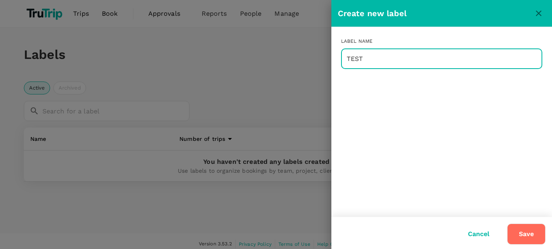
type input "TEST"
click at [524, 233] on button "Save" at bounding box center [526, 234] width 38 height 21
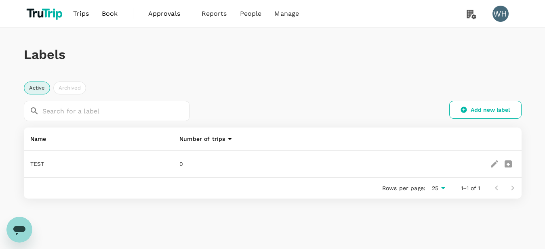
click at [495, 164] on icon "edit" at bounding box center [494, 163] width 7 height 7
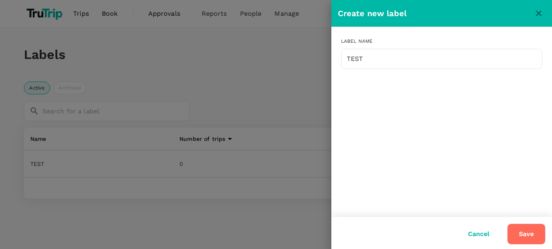
click at [485, 231] on button "Cancel" at bounding box center [478, 234] width 44 height 20
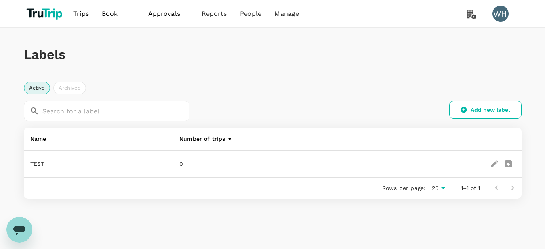
click at [512, 166] on icon "delete" at bounding box center [508, 164] width 10 height 10
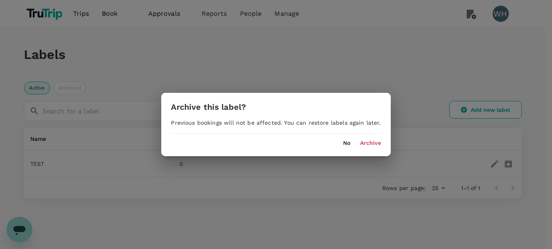
click at [347, 144] on button "No" at bounding box center [346, 143] width 7 height 6
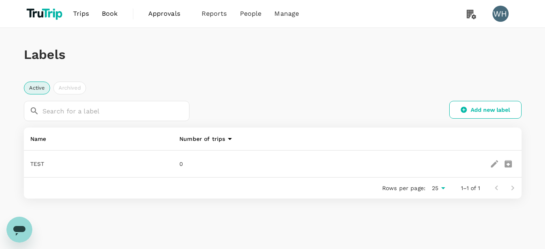
click at [494, 164] on icon "edit" at bounding box center [494, 163] width 7 height 7
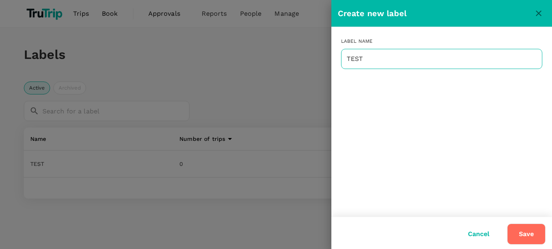
drag, startPoint x: 374, startPoint y: 59, endPoint x: 292, endPoint y: 59, distance: 82.0
click at [341, 59] on input "TEST" at bounding box center [441, 59] width 201 height 20
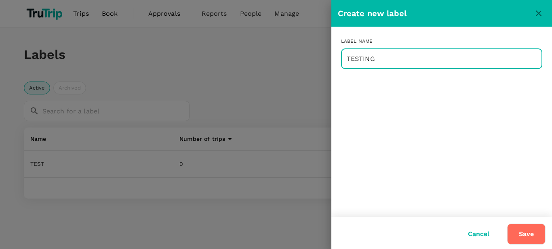
type input "TESTING"
click at [538, 223] on div "Save" at bounding box center [522, 230] width 45 height 27
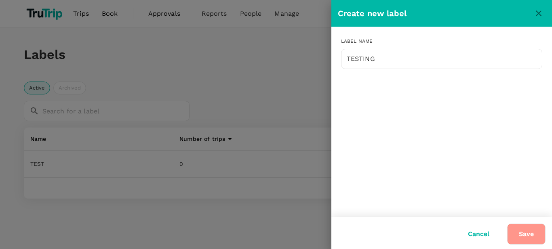
click at [527, 227] on button "Save" at bounding box center [526, 234] width 38 height 21
